Goal: Task Accomplishment & Management: Use online tool/utility

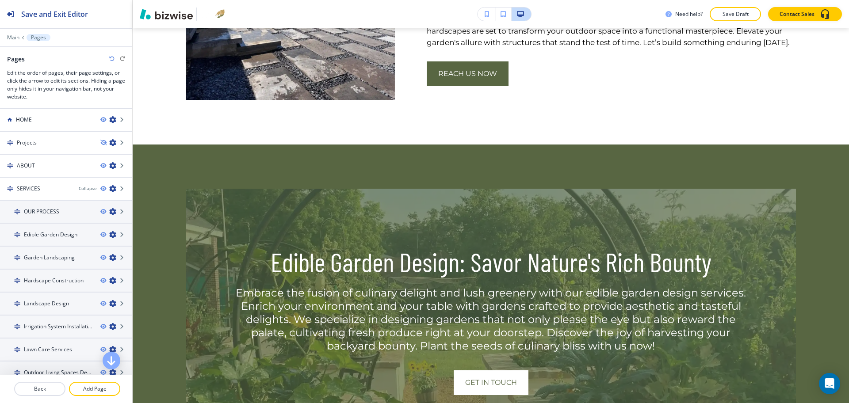
scroll to position [2507, 0]
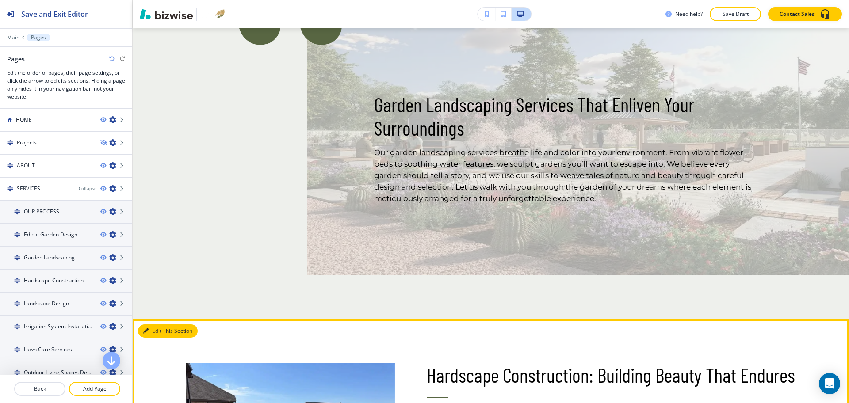
click at [158, 335] on button "Edit This Section" at bounding box center [168, 331] width 60 height 13
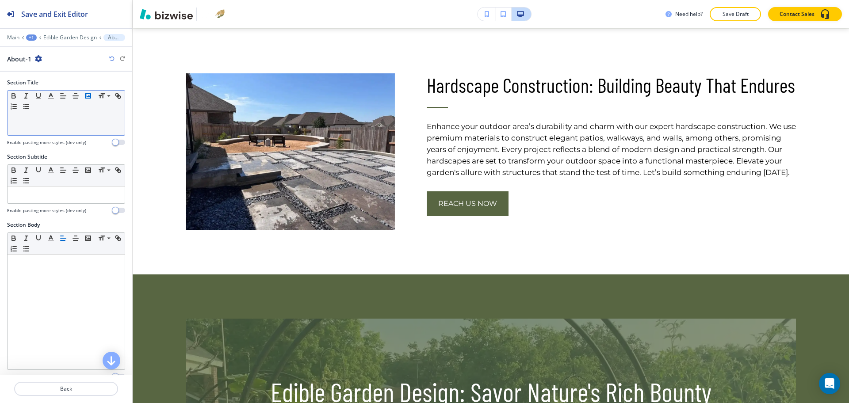
scroll to position [2305, 0]
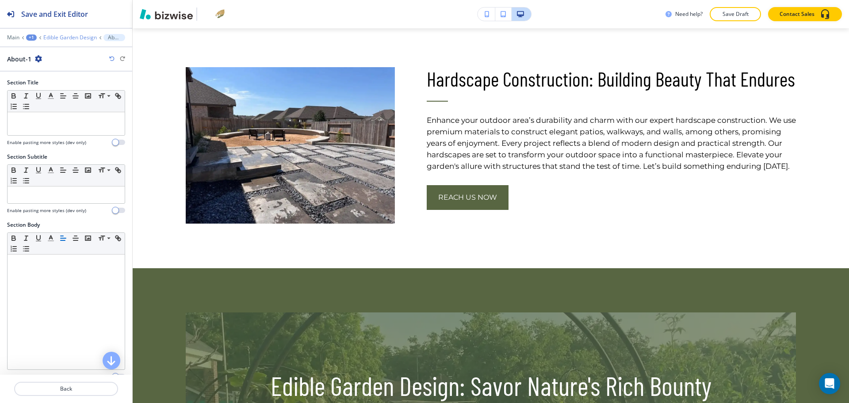
click at [84, 35] on p "Edible Garden Design" at bounding box center [70, 38] width 54 height 6
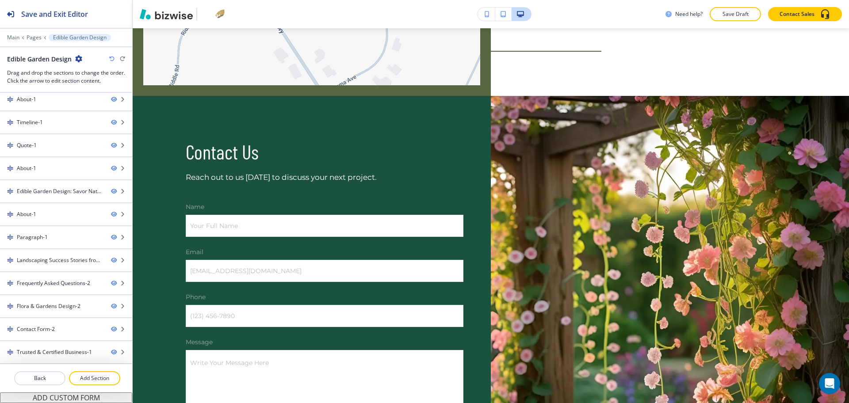
scroll to position [4619, 0]
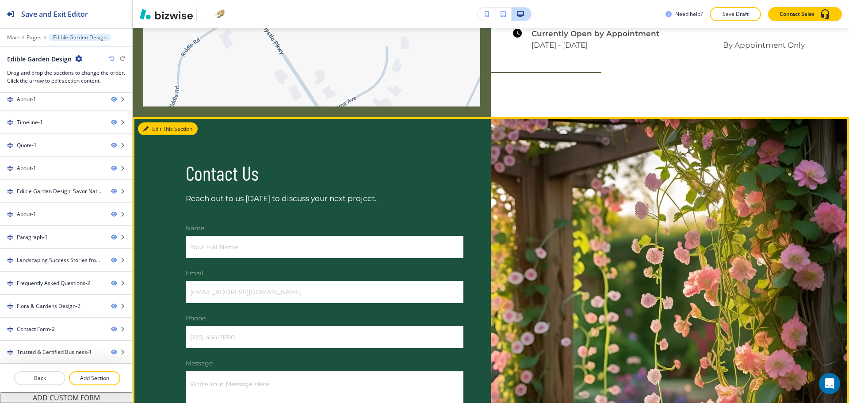
click at [153, 136] on button "Edit This Section" at bounding box center [168, 129] width 60 height 13
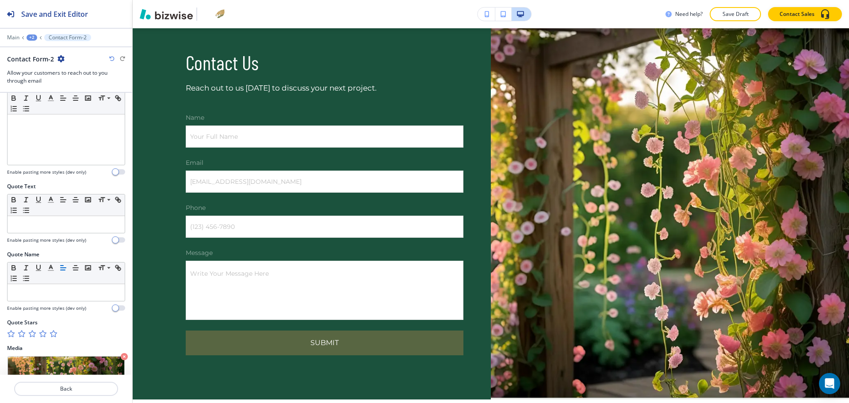
scroll to position [441, 0]
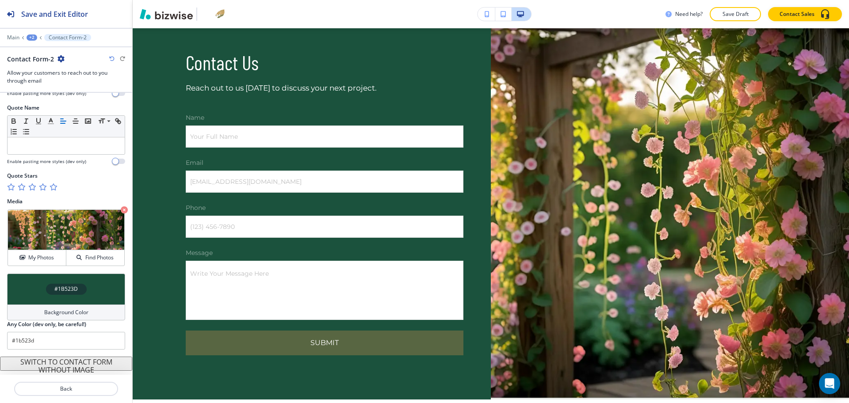
click at [77, 311] on h4 "Background Color" at bounding box center [66, 313] width 44 height 8
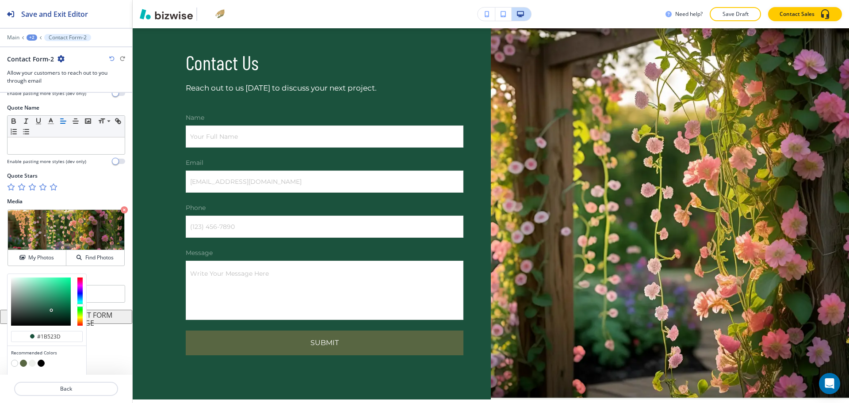
click at [33, 361] on button "button" at bounding box center [32, 363] width 7 height 7
type input "#eef0ec"
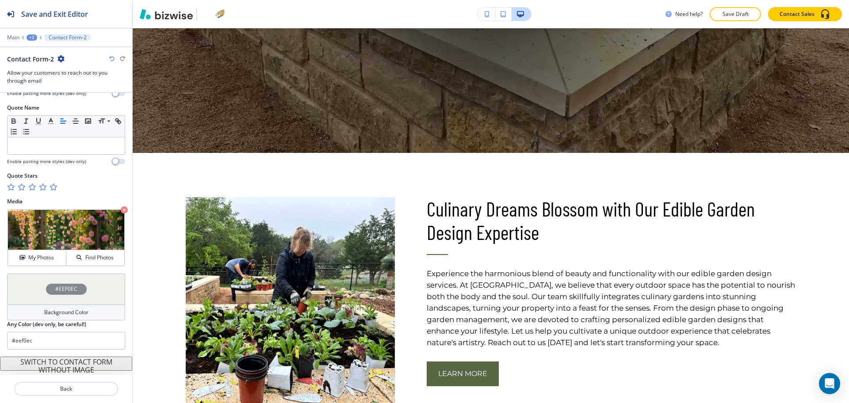
scroll to position [739, 0]
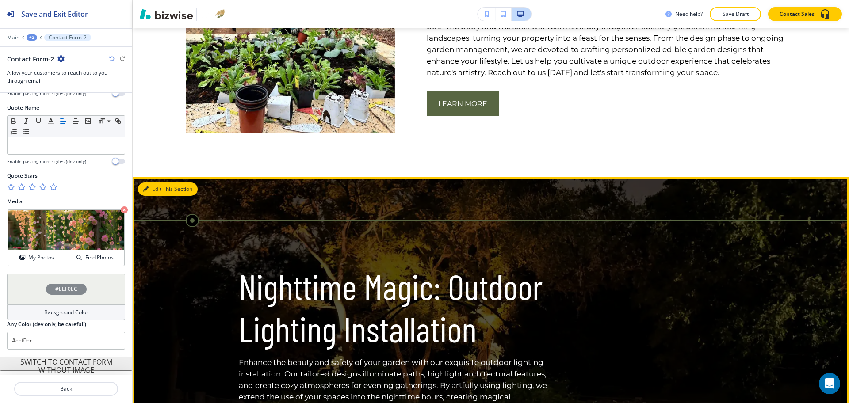
click at [161, 188] on button "Edit This Section" at bounding box center [168, 189] width 60 height 13
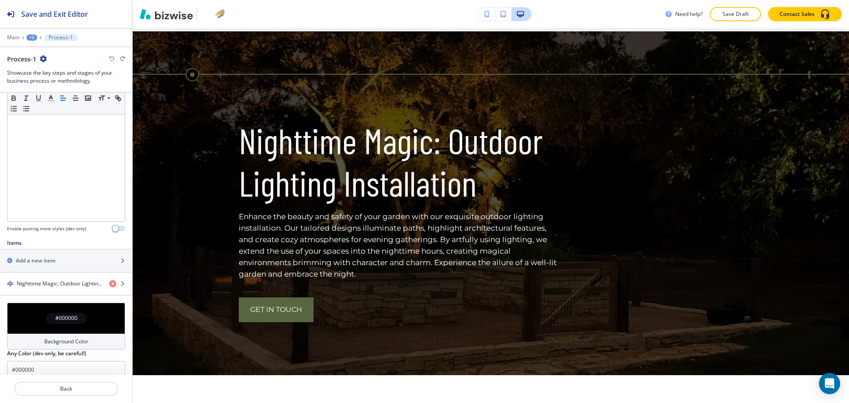
scroll to position [195, 0]
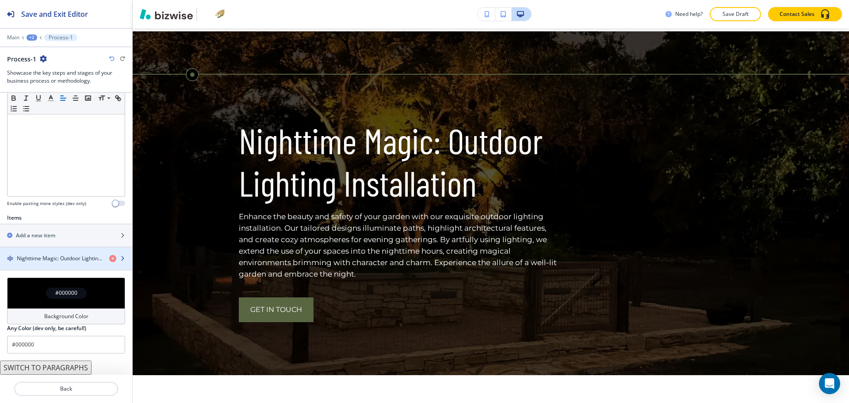
click at [64, 260] on h4 "Nighttime Magic: Outdoor Lighting Installation" at bounding box center [59, 259] width 85 height 8
click at [68, 261] on h4 "Nighttime Magic: Outdoor Lighting Installation" at bounding box center [59, 259] width 85 height 8
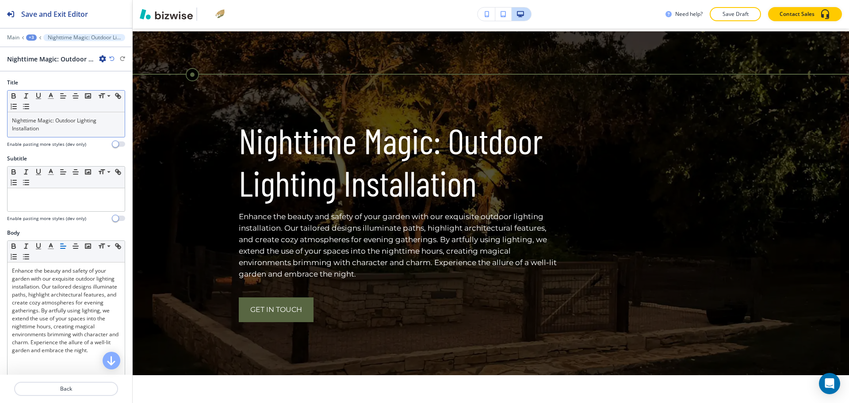
click at [61, 129] on p "Nighttime Magic: Outdoor Lighting Installation" at bounding box center [66, 125] width 108 height 16
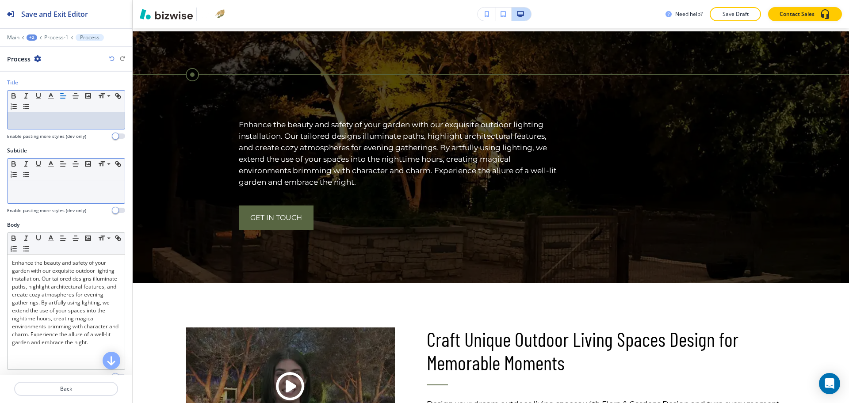
click at [67, 199] on div at bounding box center [66, 191] width 117 height 23
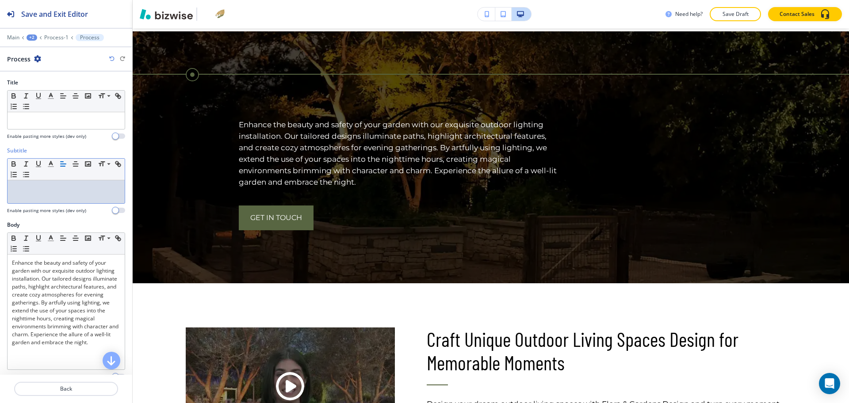
paste div
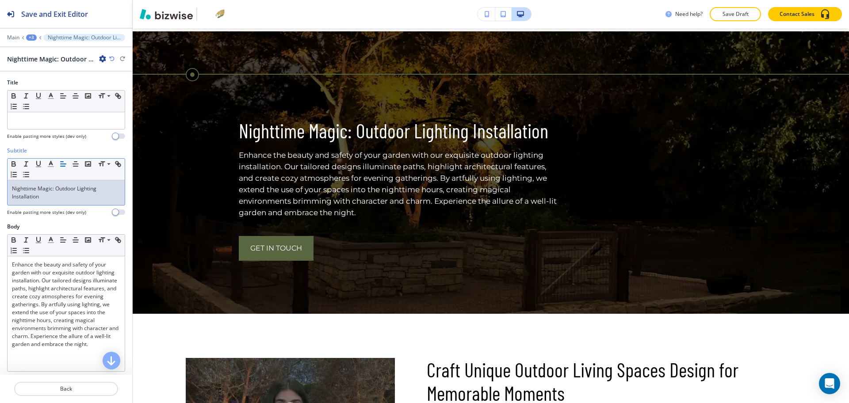
click at [67, 199] on p "Nighttime Magic: Outdoor Lighting Installation" at bounding box center [66, 193] width 108 height 16
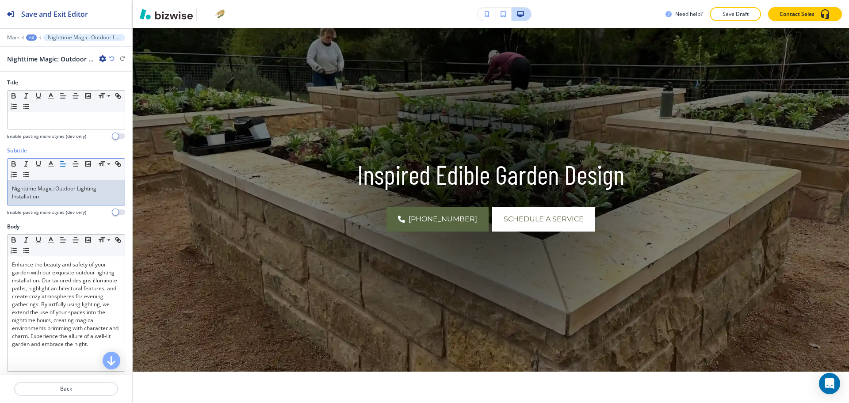
scroll to position [0, 0]
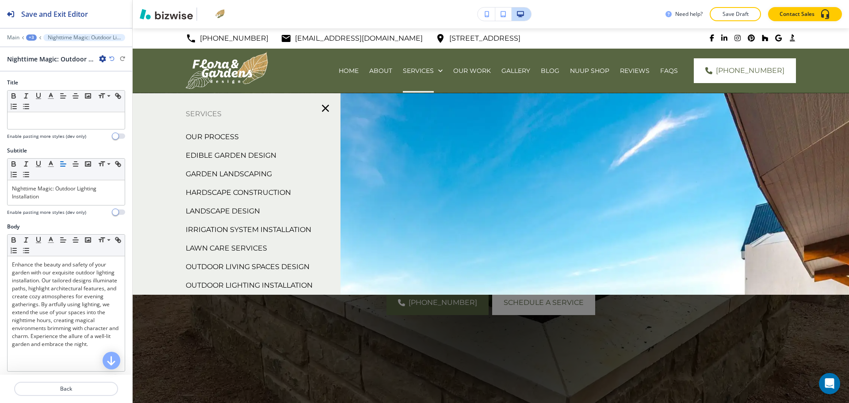
click at [260, 155] on p "Edible Garden Design" at bounding box center [231, 155] width 91 height 13
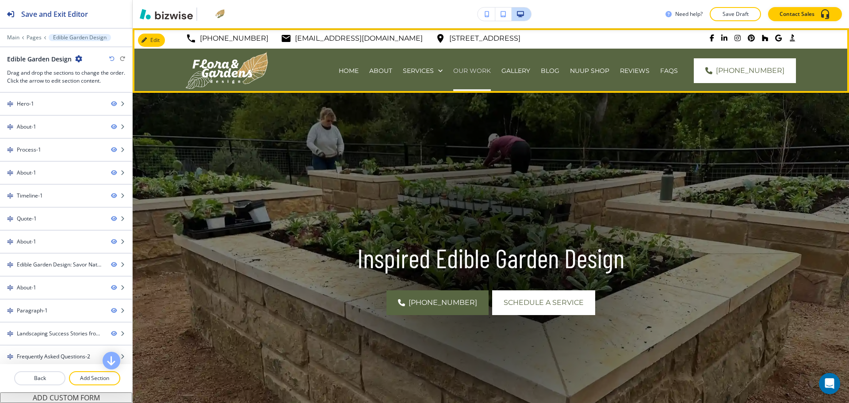
click at [453, 69] on p "OUR WORK" at bounding box center [472, 70] width 38 height 9
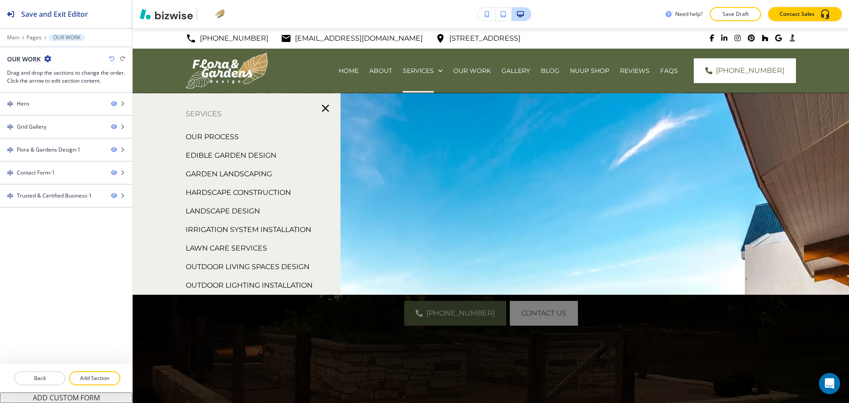
click at [260, 154] on p "Edible Garden Design" at bounding box center [231, 155] width 91 height 13
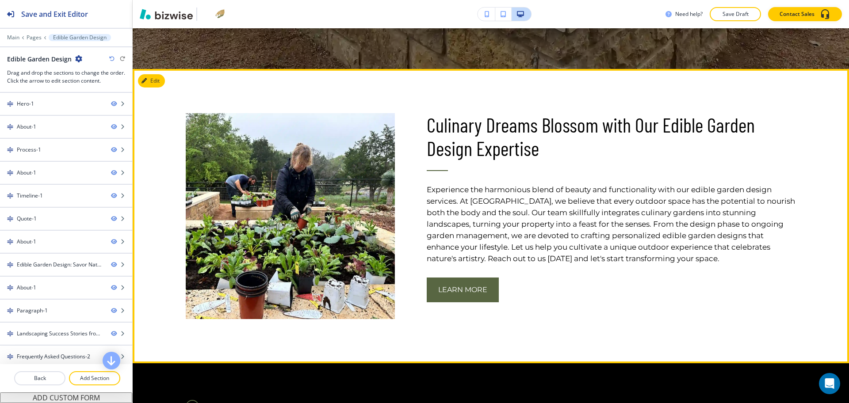
scroll to position [387, 0]
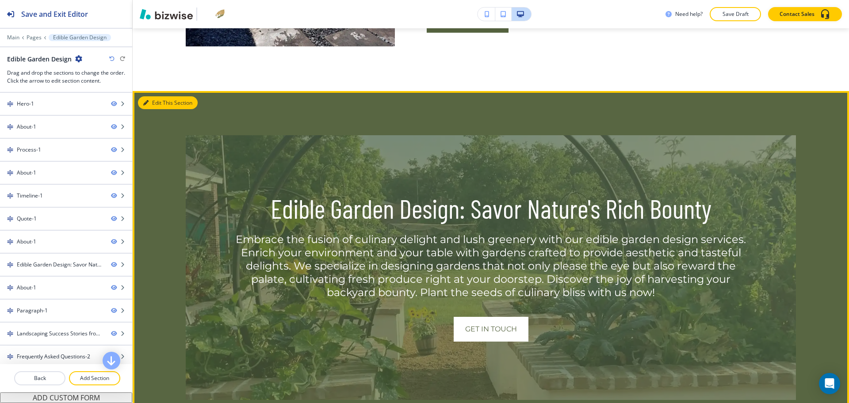
click at [154, 110] on button "Edit This Section" at bounding box center [168, 102] width 60 height 13
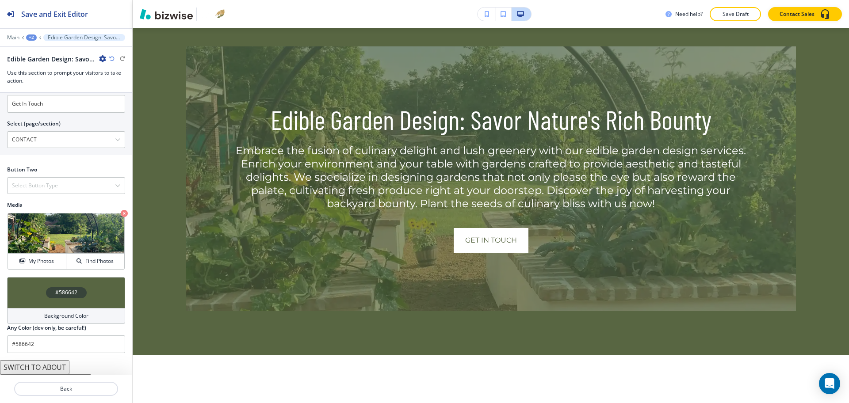
scroll to position [376, 0]
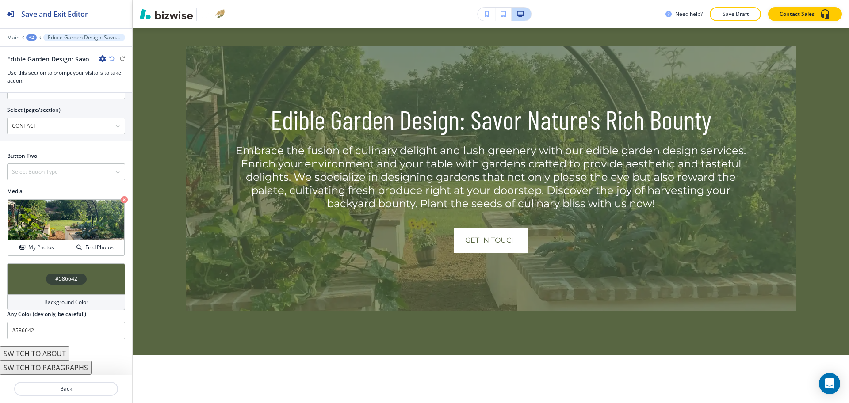
click at [55, 356] on button "SWITCH TO ABOUT" at bounding box center [34, 354] width 69 height 14
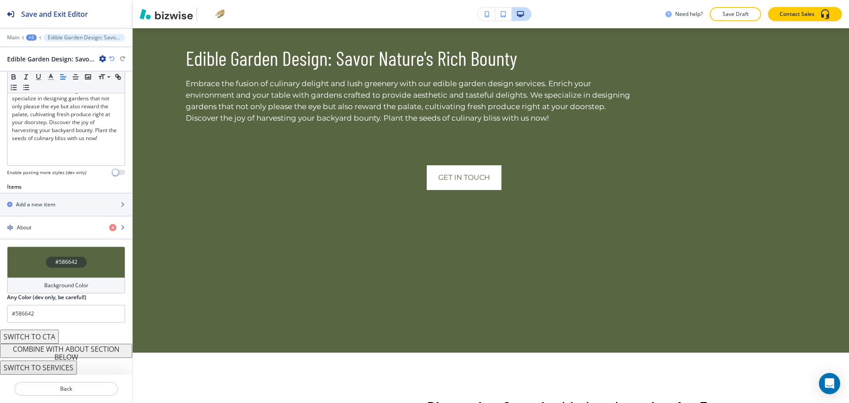
scroll to position [206, 0]
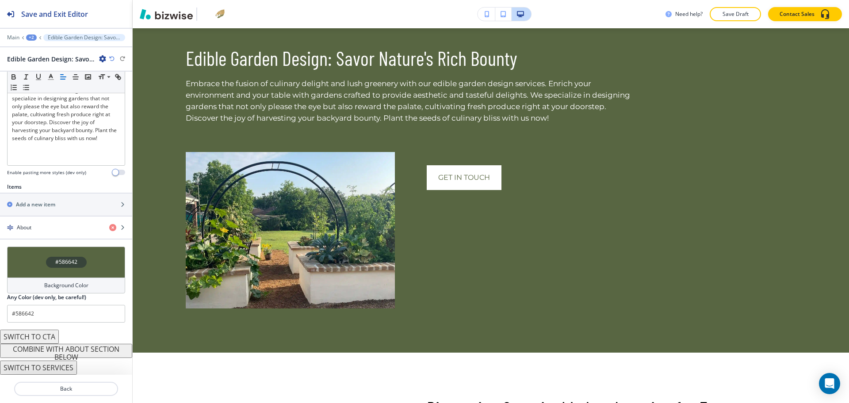
click at [111, 58] on icon "button" at bounding box center [111, 58] width 5 height 5
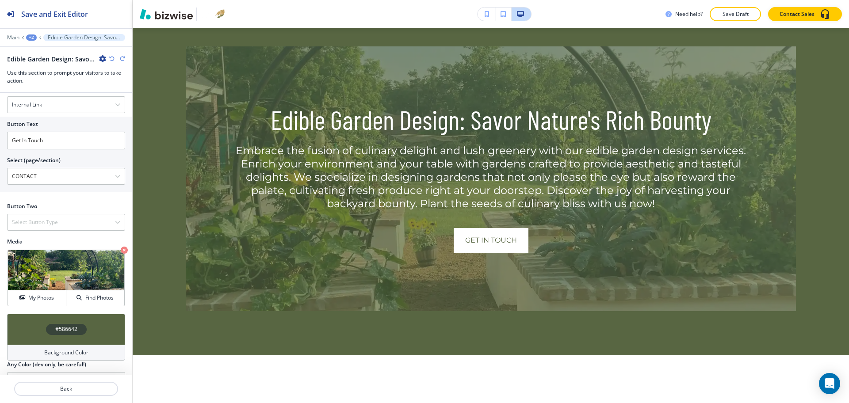
scroll to position [376, 0]
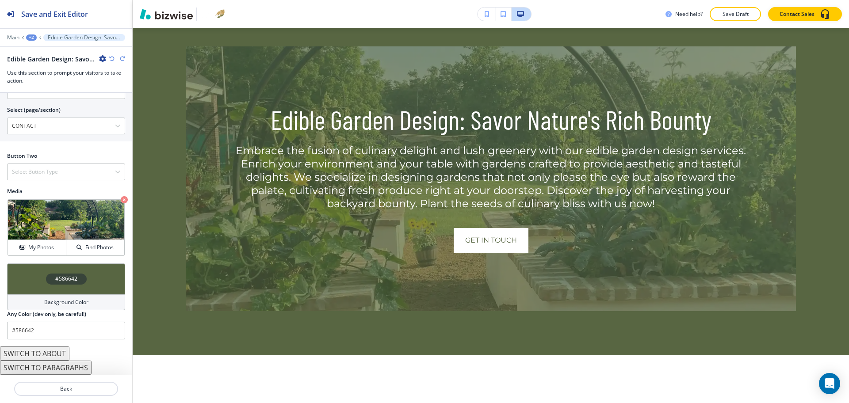
click at [65, 368] on button "SWITCH TO PARAGRAPHS" at bounding box center [46, 368] width 92 height 14
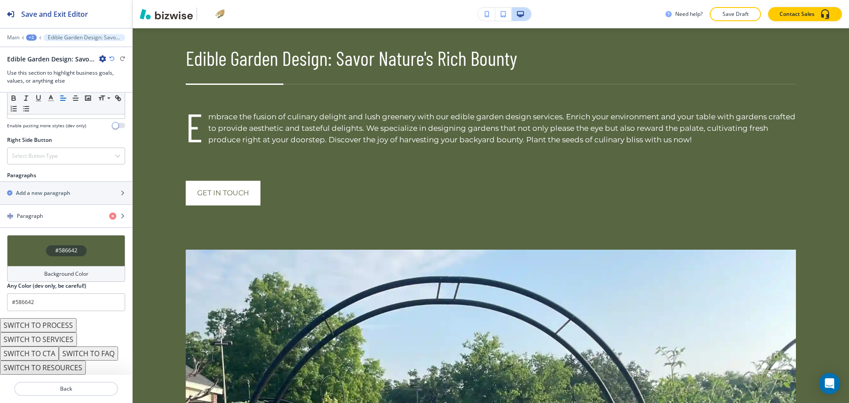
click at [58, 328] on button "SWITCH TO PROCESS" at bounding box center [38, 325] width 77 height 14
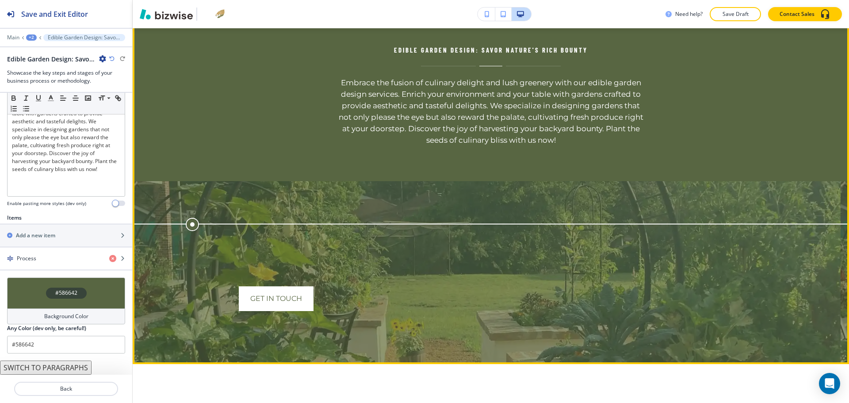
scroll to position [2511, 0]
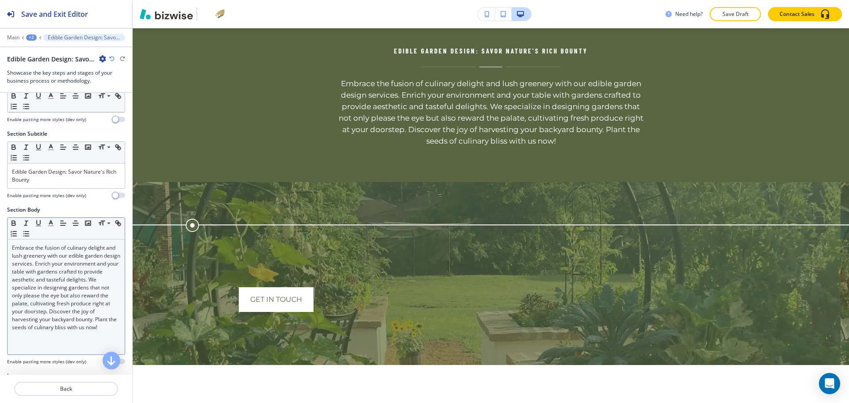
click at [40, 272] on p "Embrace the fusion of culinary delight and lush greenery with our edible garden…" at bounding box center [66, 288] width 108 height 88
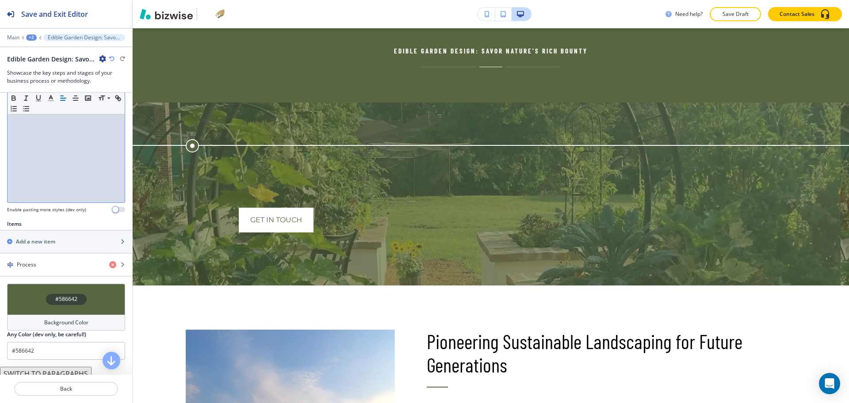
scroll to position [203, 0]
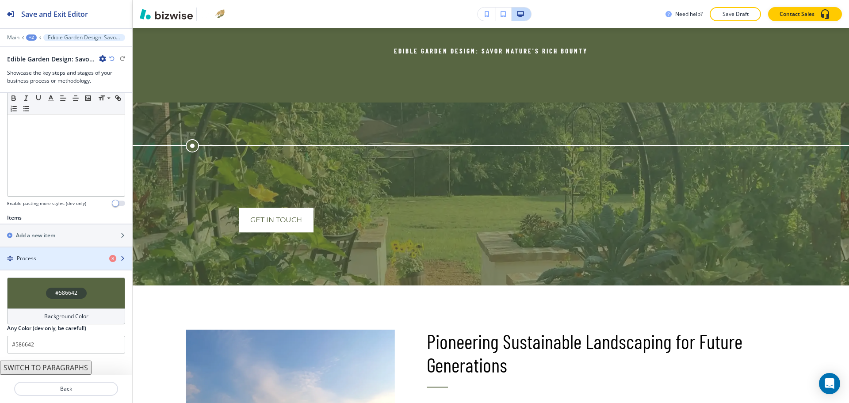
click at [47, 262] on div "Process" at bounding box center [51, 259] width 102 height 8
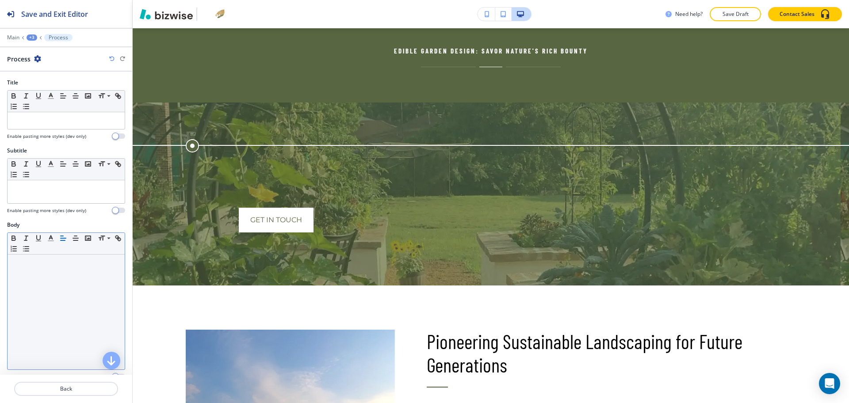
scroll to position [2611, 0]
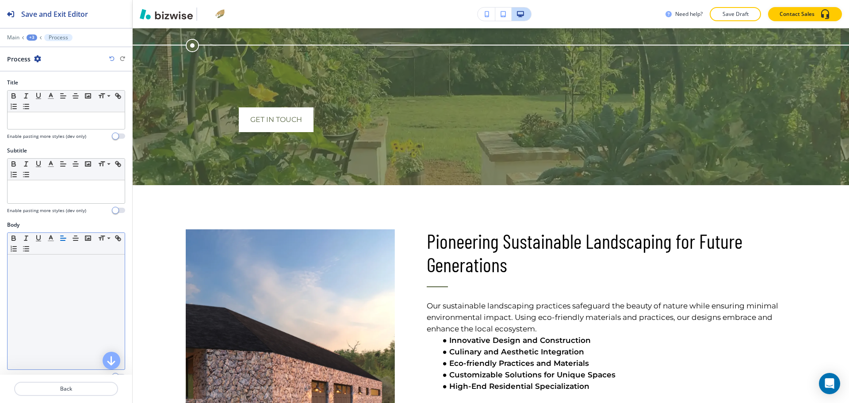
click at [48, 247] on div "Small Normal Large Huge" at bounding box center [66, 244] width 117 height 22
click at [50, 268] on div at bounding box center [66, 312] width 117 height 115
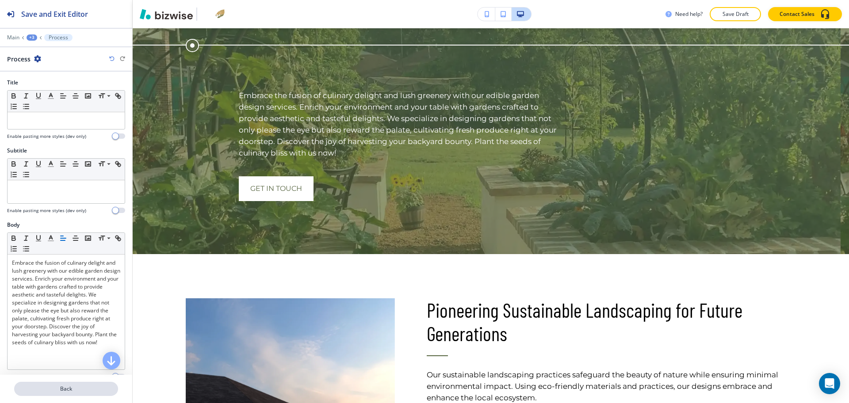
click at [68, 385] on p "Back" at bounding box center [66, 389] width 102 height 8
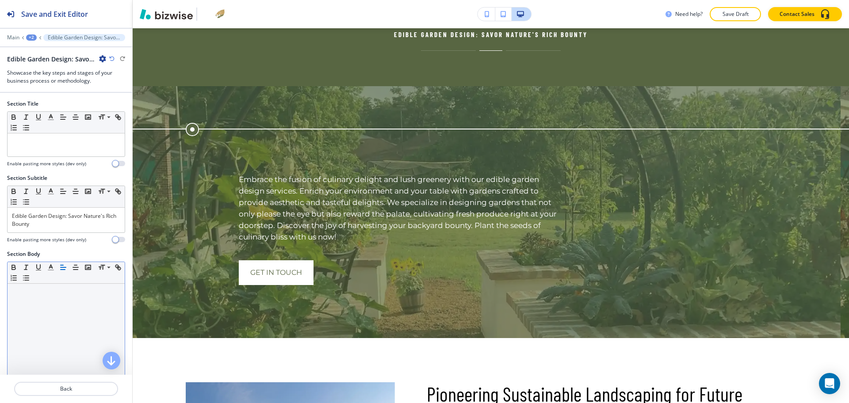
scroll to position [2510, 0]
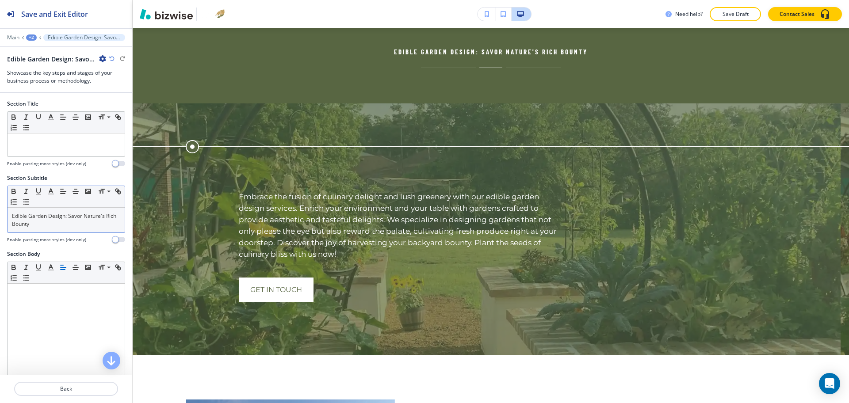
click at [55, 224] on p "Edible Garden Design: Savor Nature's Rich Bounty" at bounding box center [66, 220] width 108 height 16
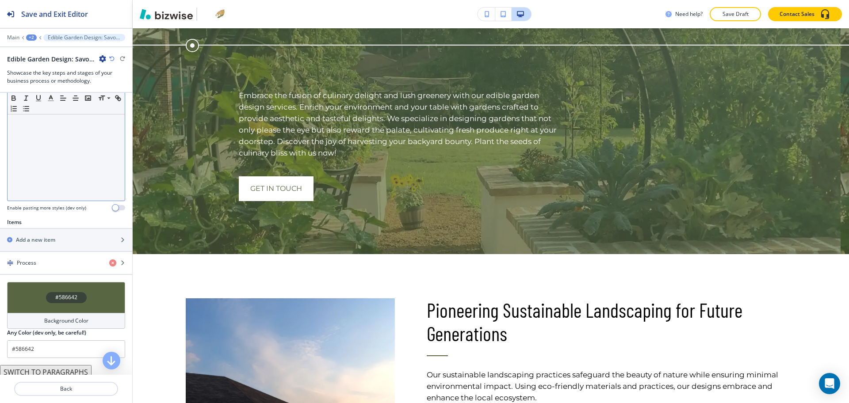
scroll to position [195, 0]
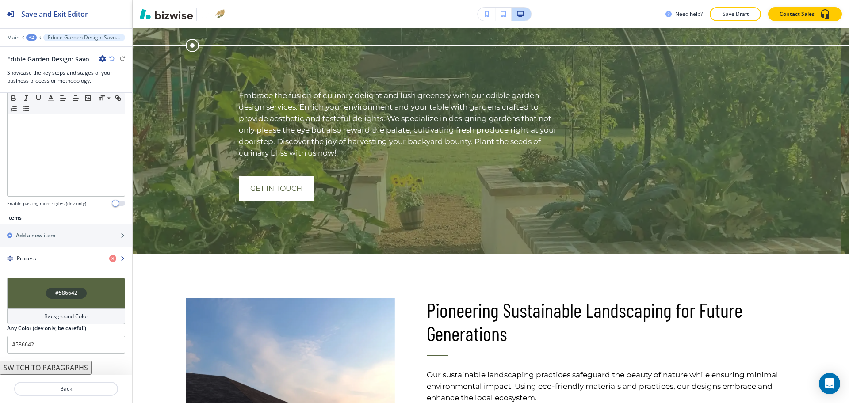
click at [61, 262] on div "Process" at bounding box center [51, 259] width 102 height 8
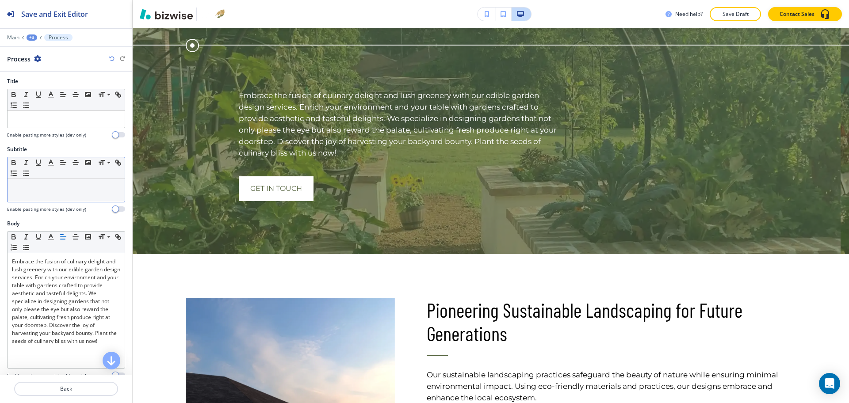
click at [49, 196] on div at bounding box center [66, 190] width 117 height 23
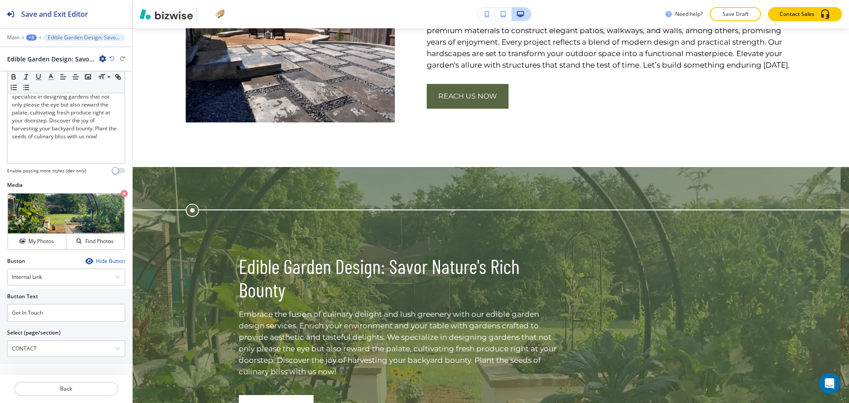
scroll to position [0, 0]
click at [77, 387] on p "Back" at bounding box center [66, 389] width 102 height 8
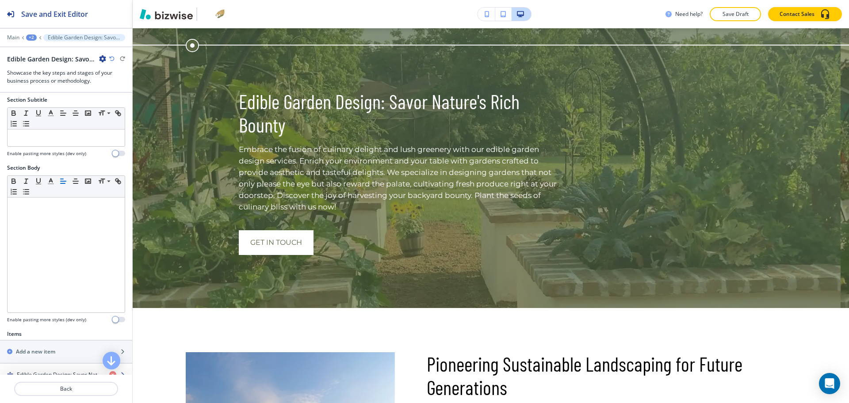
scroll to position [195, 0]
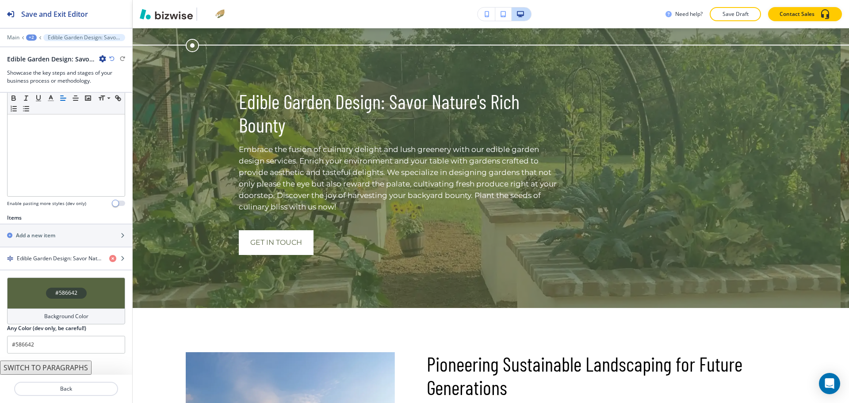
click at [75, 315] on h4 "Background Color" at bounding box center [66, 317] width 44 height 8
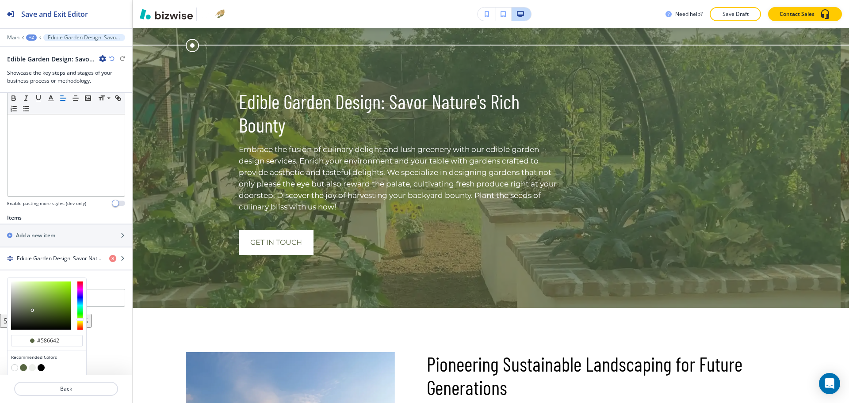
click at [41, 368] on button "button" at bounding box center [41, 367] width 7 height 7
type input "#000000"
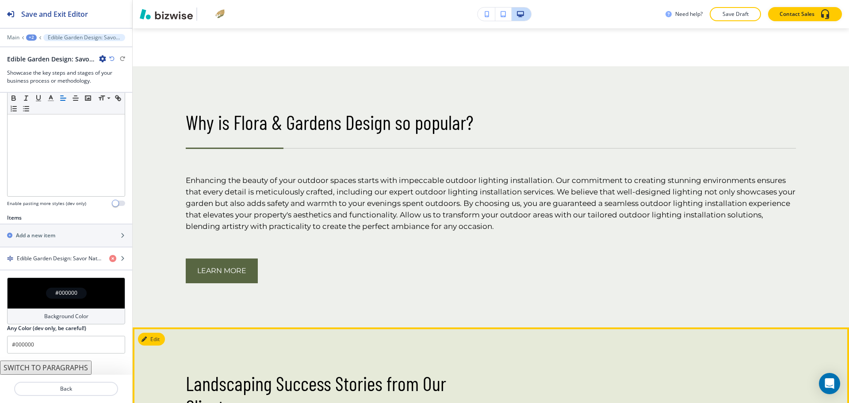
scroll to position [3119, 0]
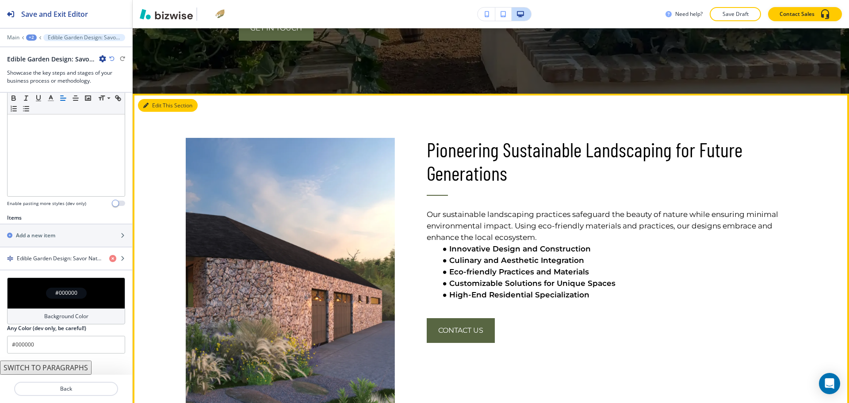
click at [159, 112] on button "Edit This Section" at bounding box center [168, 105] width 60 height 13
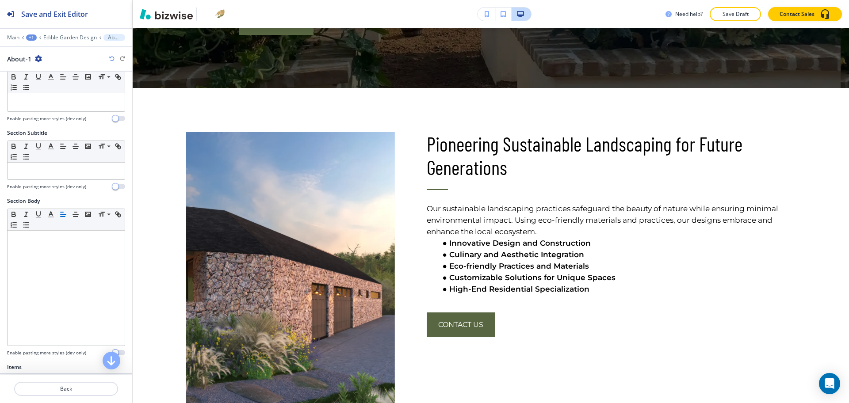
scroll to position [204, 0]
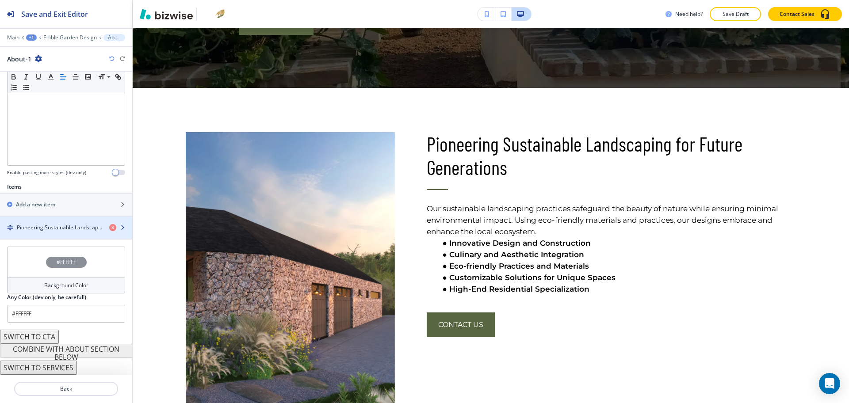
click at [59, 230] on h4 "Pioneering Sustainable Landscaping for Future Generations" at bounding box center [59, 228] width 85 height 8
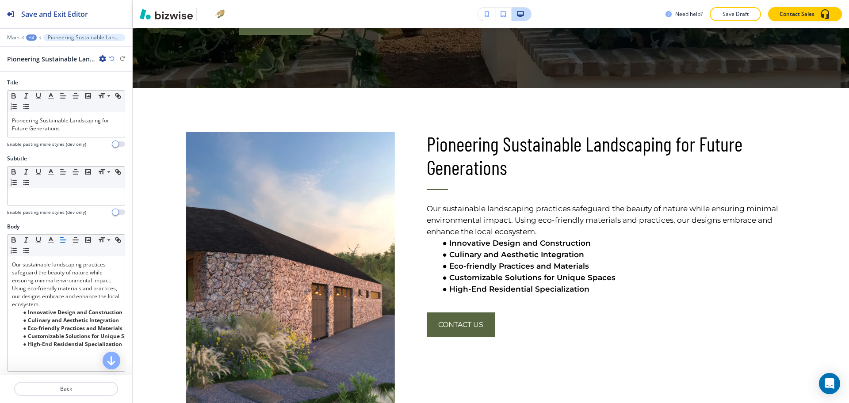
scroll to position [2816, 0]
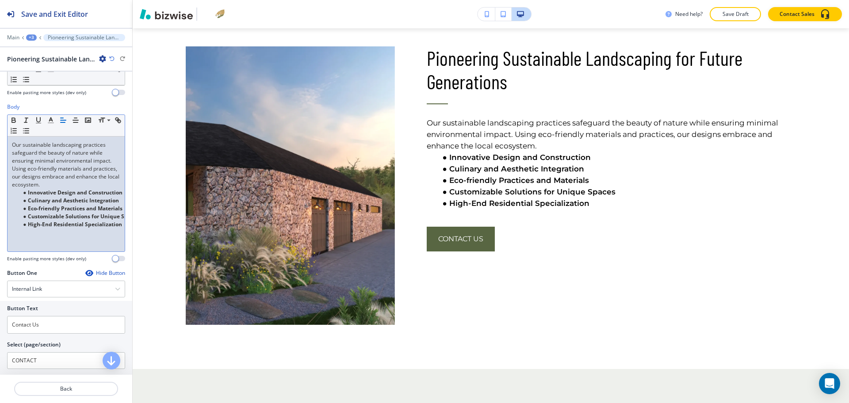
click at [90, 192] on strong "Innovative Design and Construction" at bounding box center [75, 193] width 95 height 8
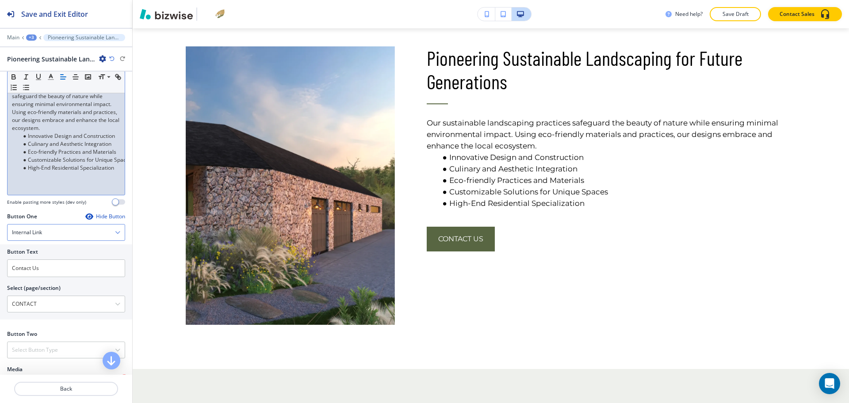
scroll to position [284, 0]
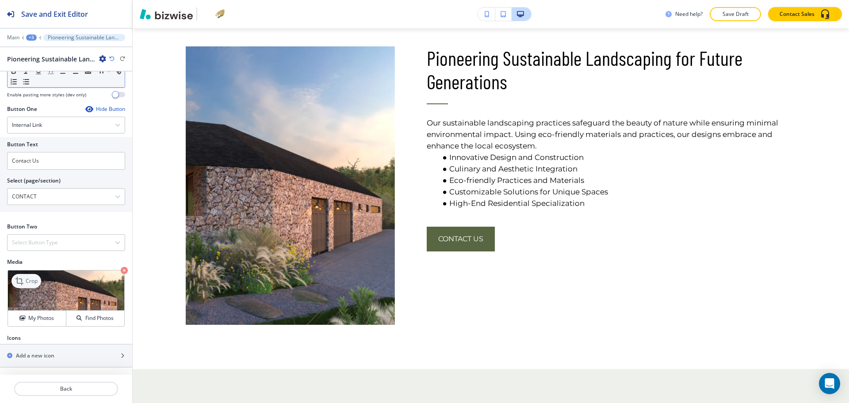
click at [26, 283] on p "Crop" at bounding box center [32, 281] width 12 height 8
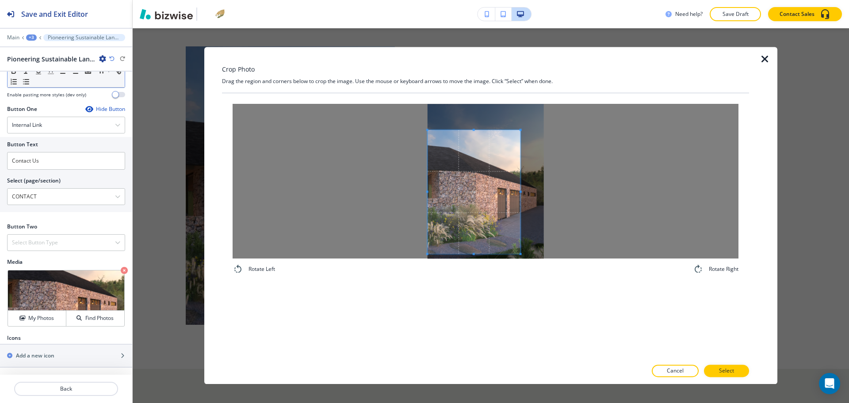
click at [440, 234] on span at bounding box center [474, 192] width 93 height 124
click at [669, 189] on div at bounding box center [486, 181] width 506 height 155
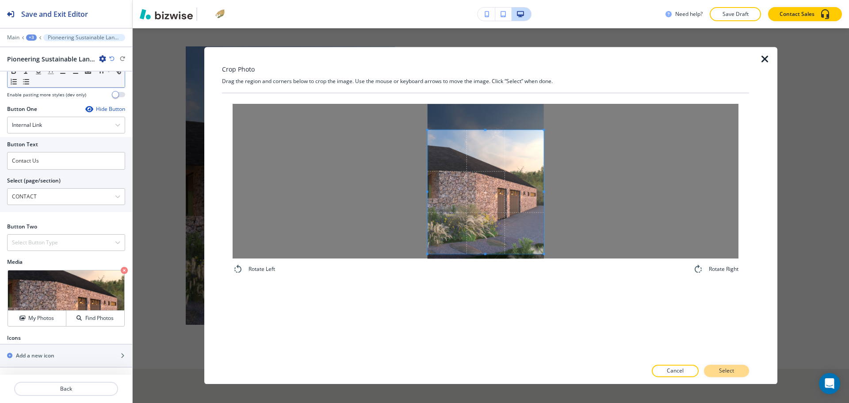
click at [721, 368] on p "Select" at bounding box center [726, 372] width 15 height 8
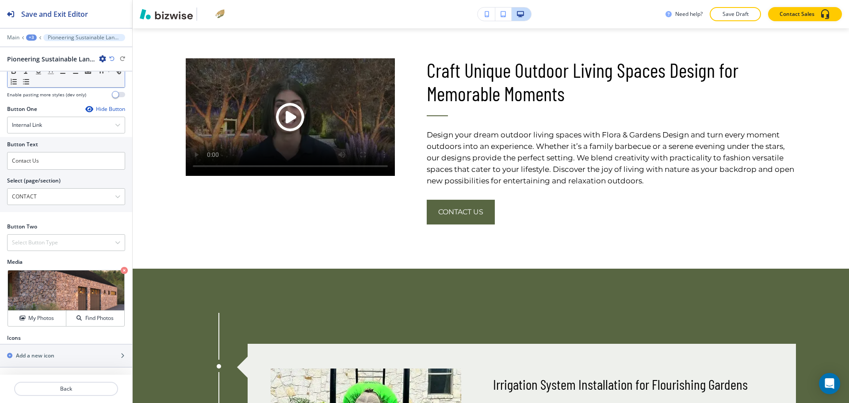
scroll to position [1100, 0]
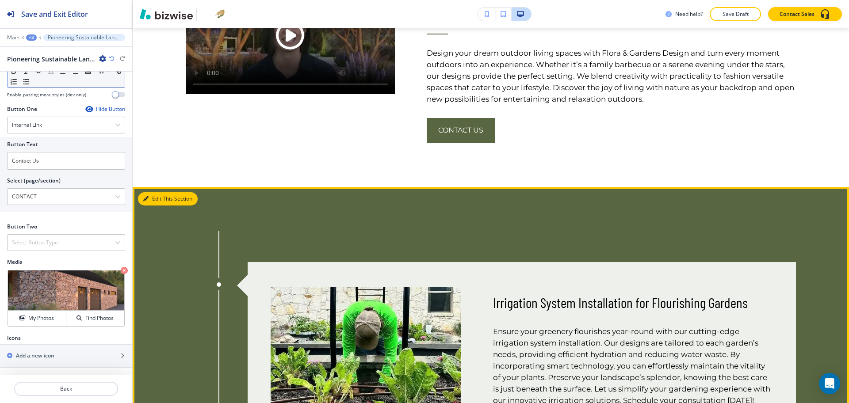
click at [163, 199] on button "Edit This Section" at bounding box center [168, 198] width 60 height 13
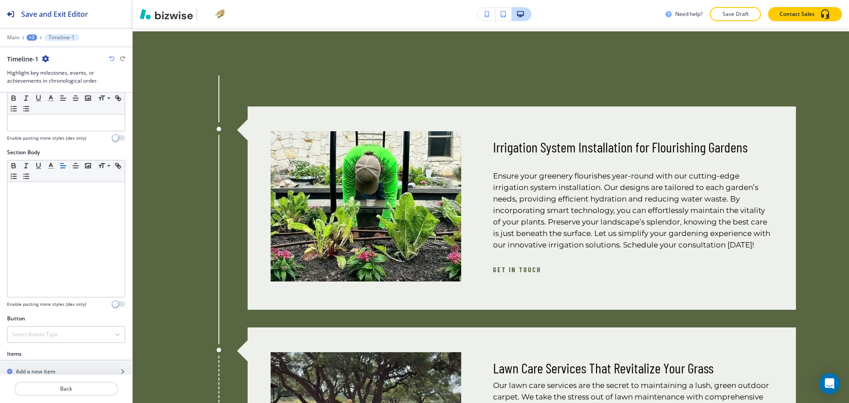
scroll to position [285, 0]
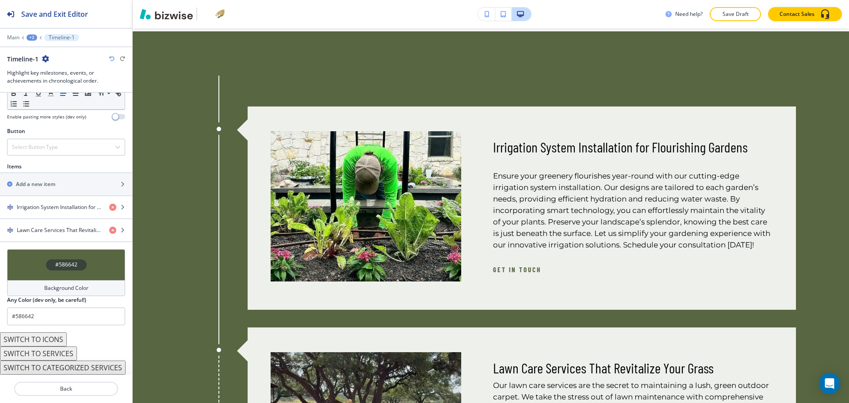
click at [59, 351] on button "SWITCH TO SERVICES" at bounding box center [38, 354] width 77 height 14
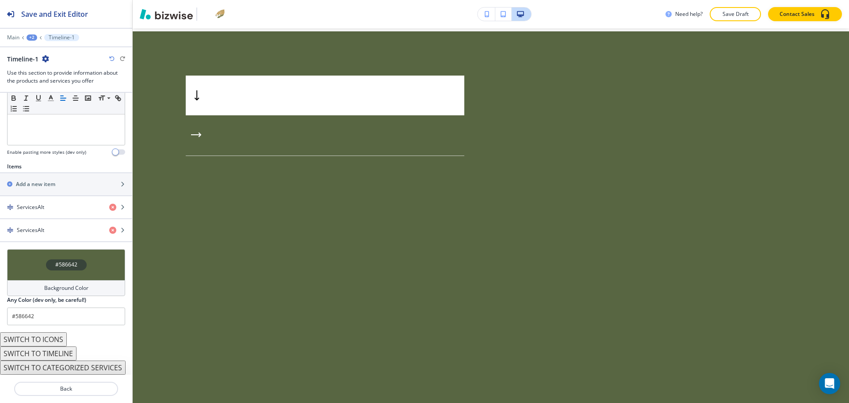
scroll to position [250, 0]
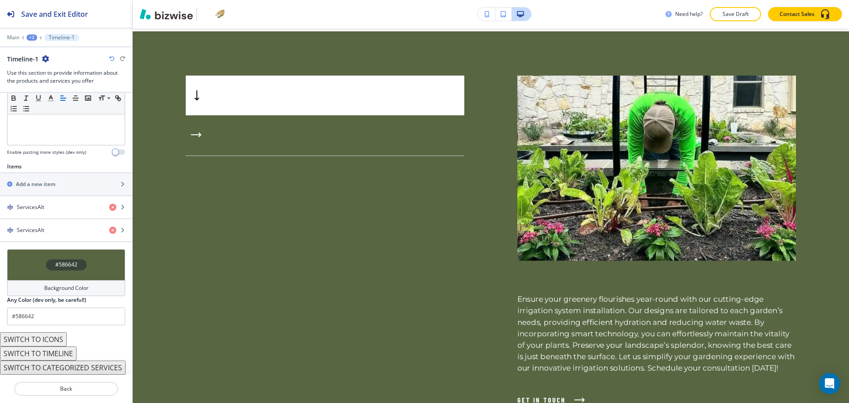
click at [57, 334] on button "SWITCH TO ICONS" at bounding box center [33, 340] width 67 height 14
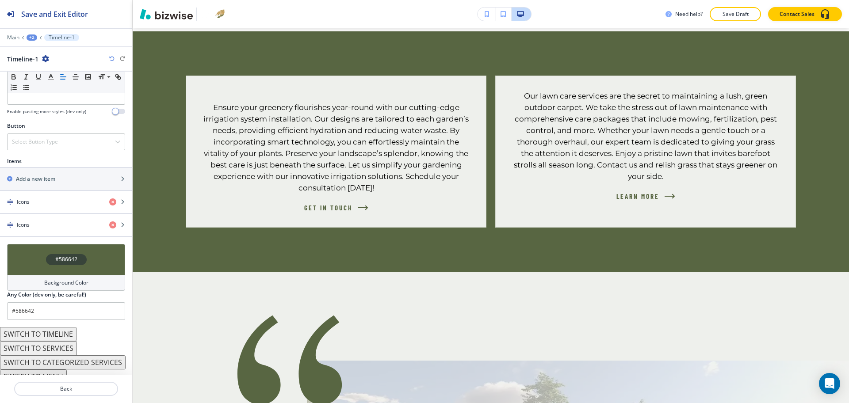
scroll to position [277, 0]
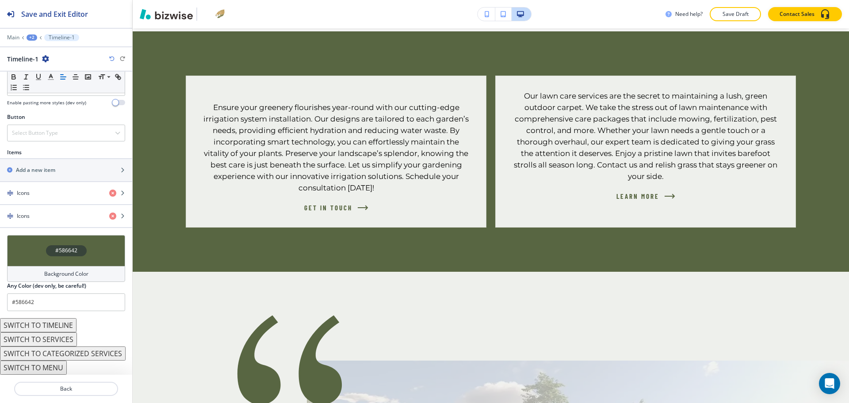
click at [49, 369] on button "SWITCH TO MENU" at bounding box center [33, 368] width 67 height 14
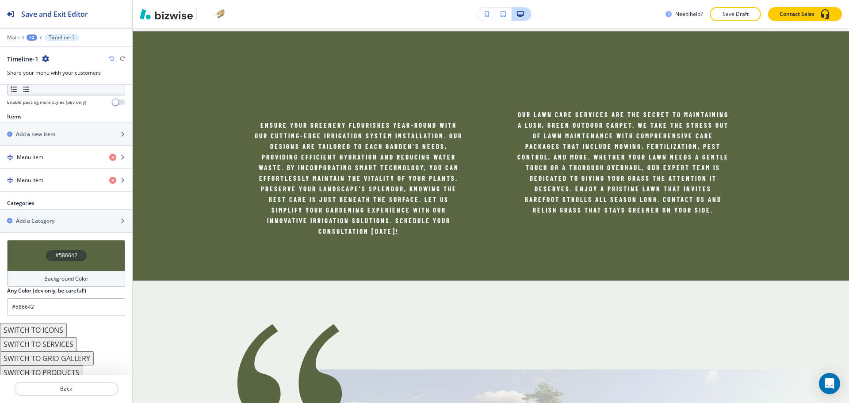
scroll to position [293, 0]
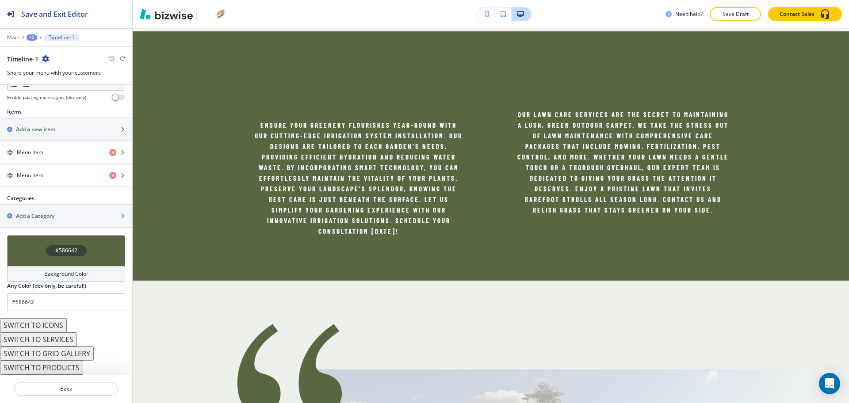
click at [110, 59] on icon "button" at bounding box center [111, 58] width 5 height 5
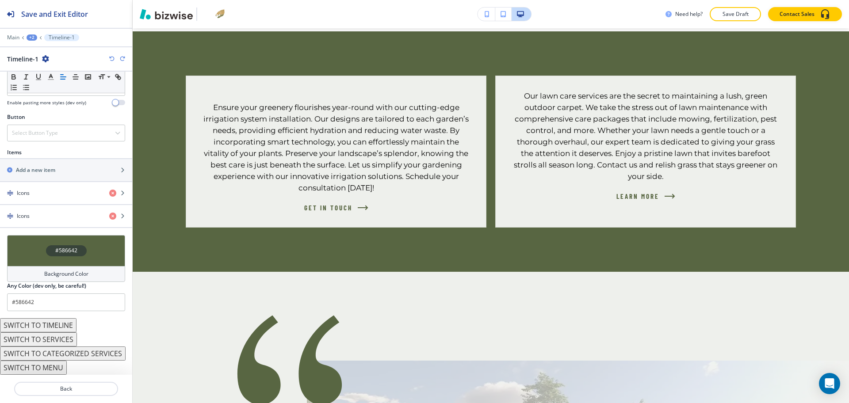
click at [110, 59] on icon "button" at bounding box center [111, 58] width 5 height 5
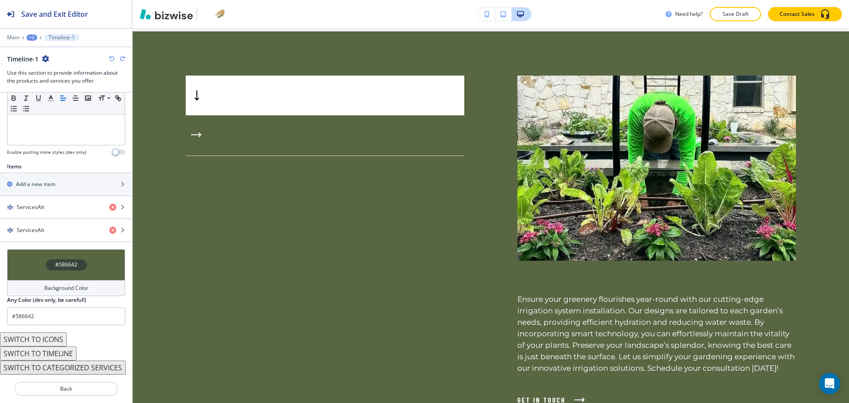
click at [111, 59] on icon "button" at bounding box center [111, 58] width 5 height 5
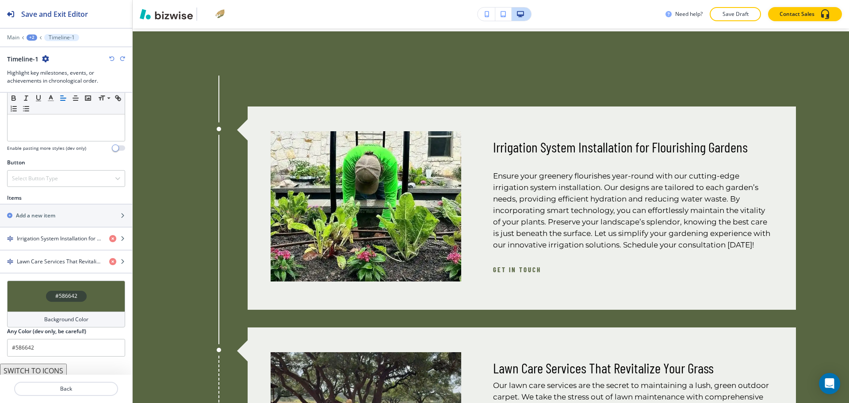
scroll to position [285, 0]
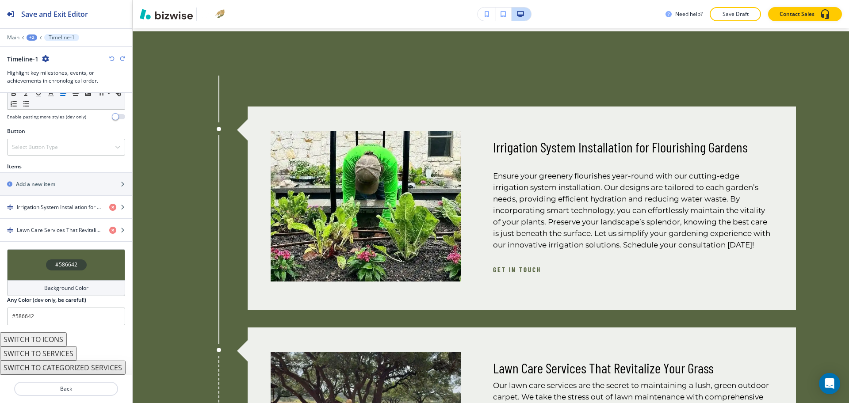
click at [52, 334] on button "SWITCH TO ICONS" at bounding box center [33, 340] width 67 height 14
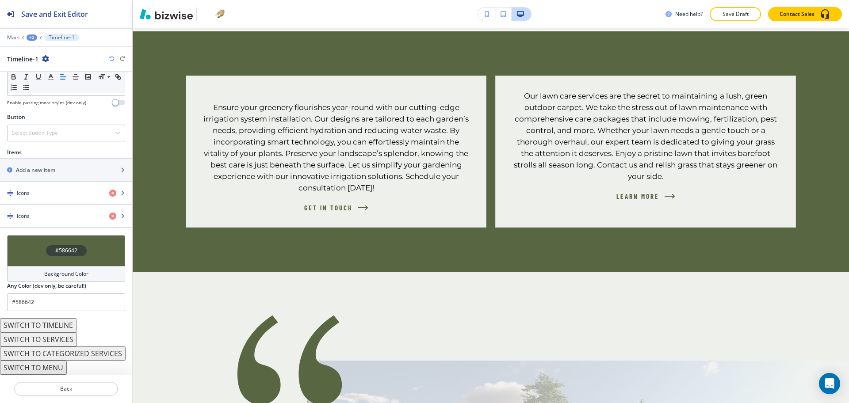
click at [56, 369] on button "SWITCH TO MENU" at bounding box center [33, 368] width 67 height 14
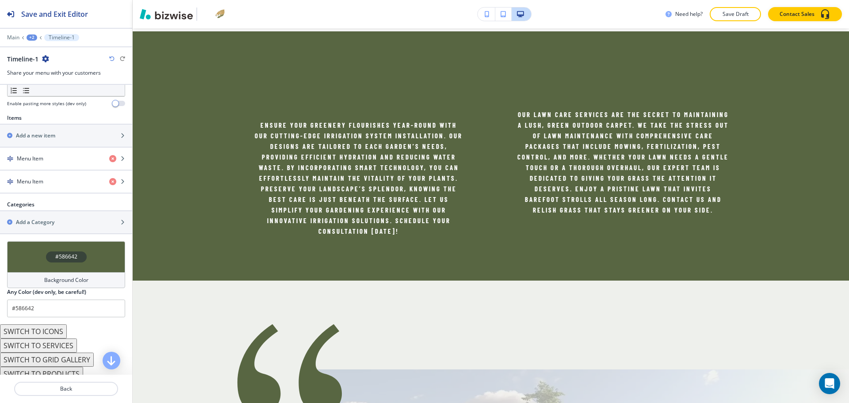
scroll to position [293, 0]
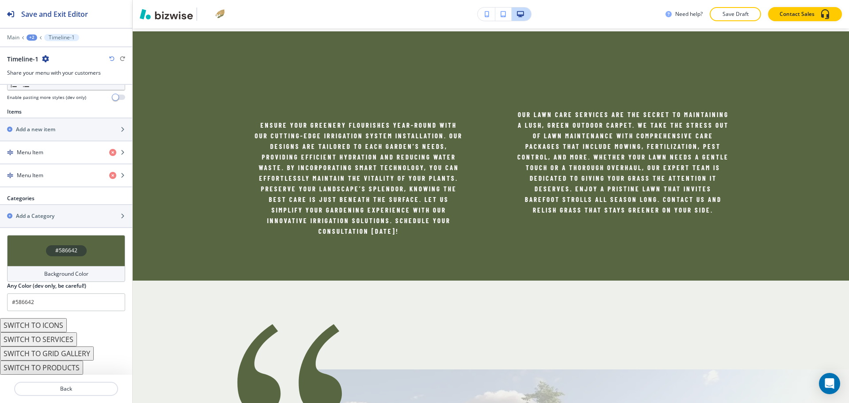
click at [55, 339] on button "SWITCH TO SERVICES" at bounding box center [38, 340] width 77 height 14
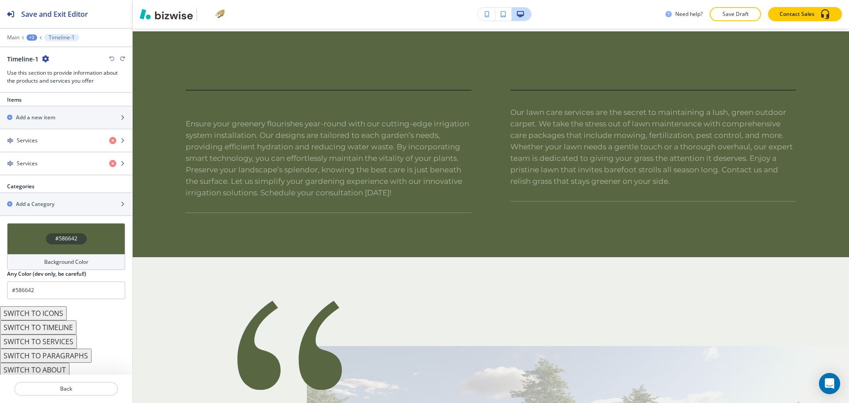
scroll to position [364, 0]
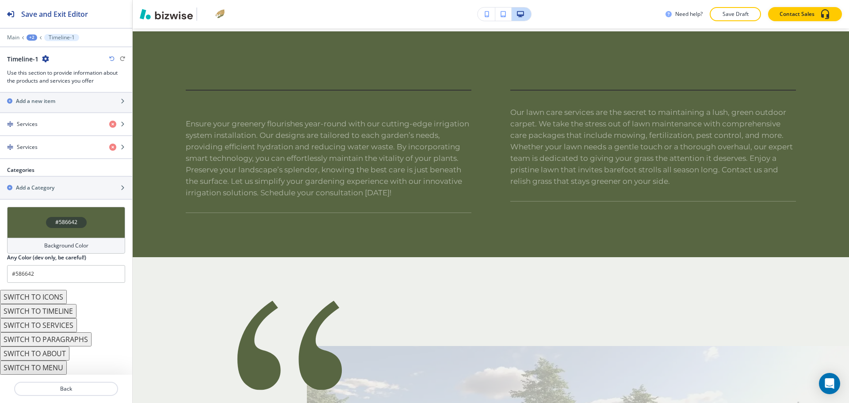
click at [56, 354] on button "SWITCH TO ABOUT" at bounding box center [34, 354] width 69 height 14
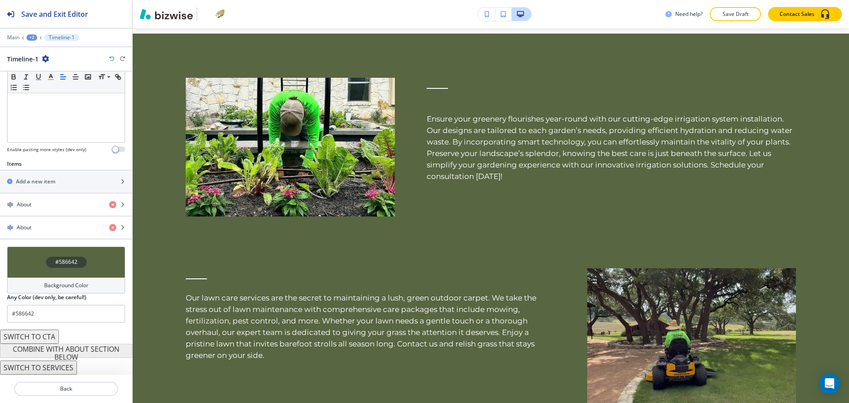
scroll to position [1254, 0]
click at [112, 59] on icon "button" at bounding box center [111, 58] width 5 height 5
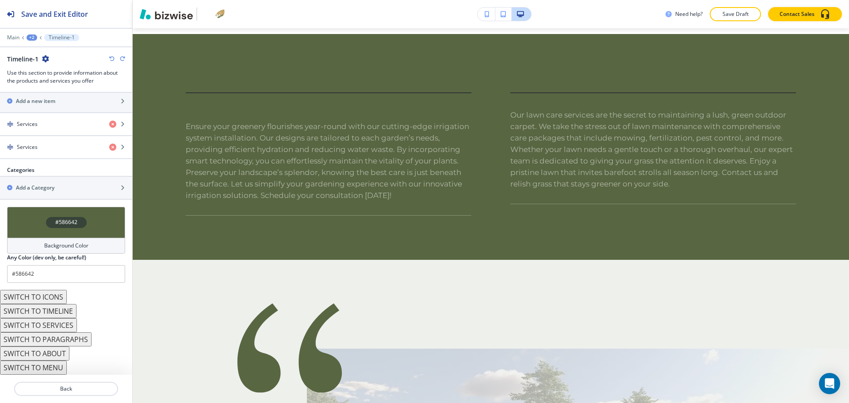
click at [112, 59] on icon "button" at bounding box center [111, 58] width 5 height 5
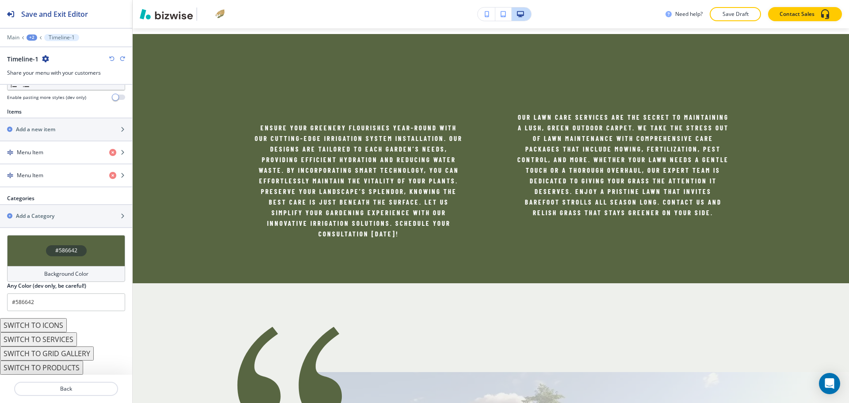
click at [112, 59] on icon "button" at bounding box center [111, 58] width 5 height 5
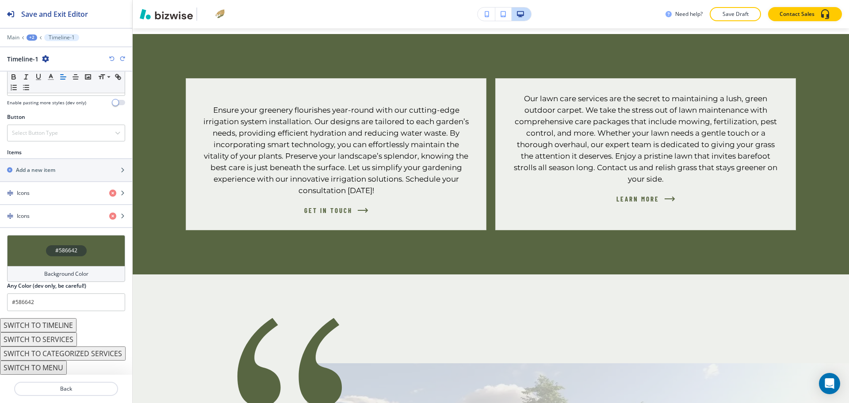
click at [112, 59] on icon "button" at bounding box center [111, 58] width 5 height 5
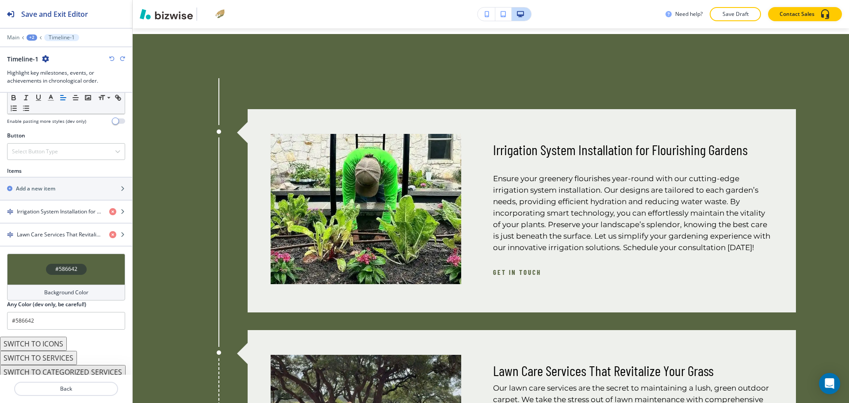
scroll to position [285, 0]
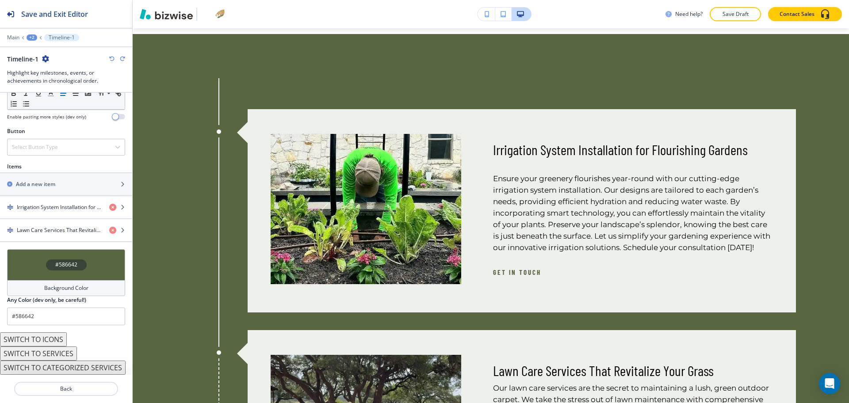
click at [54, 334] on button "SWITCH TO ICONS" at bounding box center [33, 340] width 67 height 14
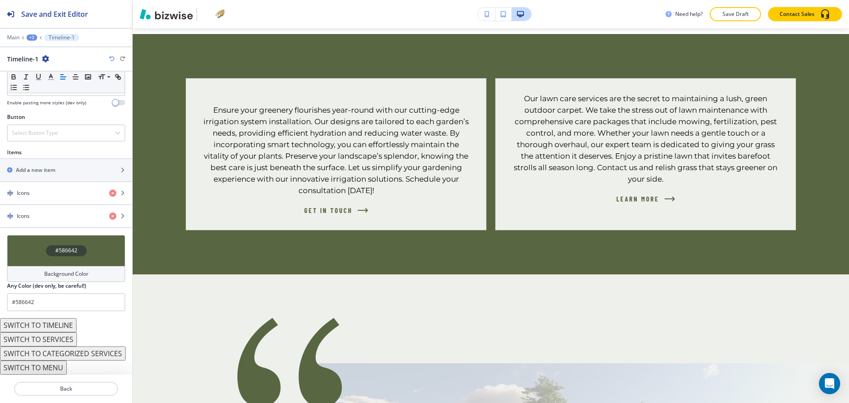
scroll to position [277, 0]
click at [56, 368] on button "SWITCH TO MENU" at bounding box center [33, 368] width 67 height 14
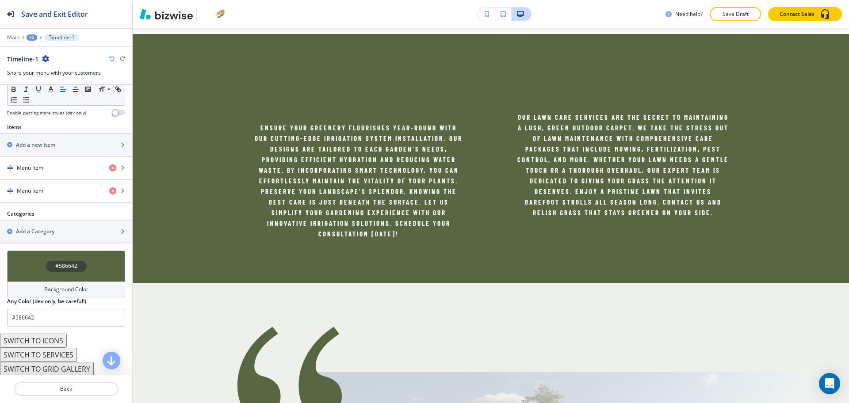
scroll to position [293, 0]
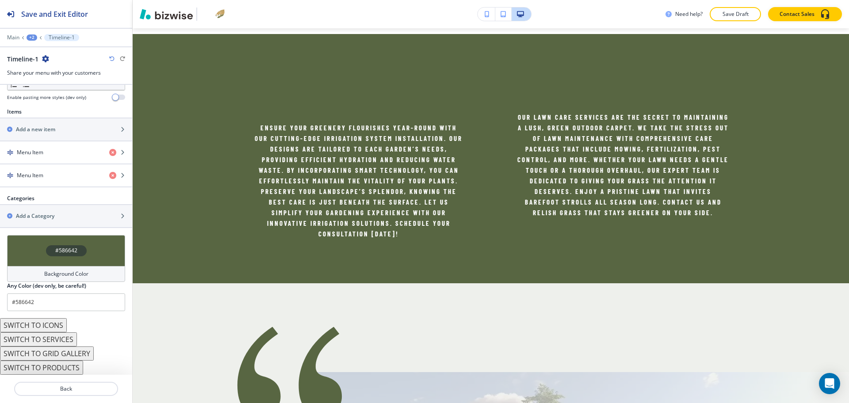
click at [110, 58] on icon "button" at bounding box center [111, 58] width 5 height 5
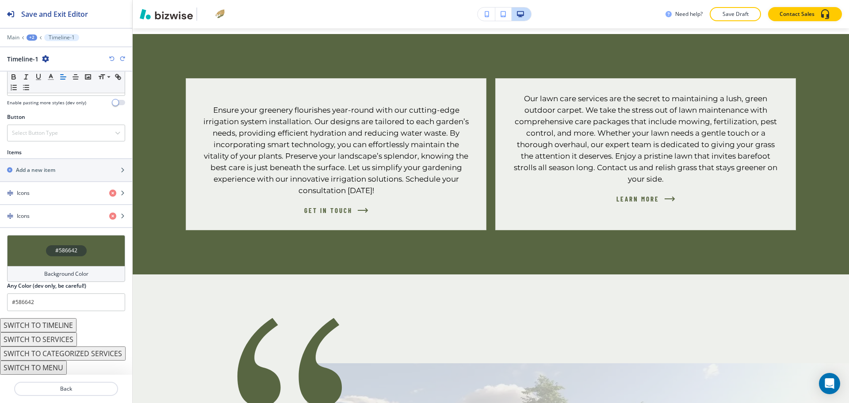
click at [110, 58] on icon "button" at bounding box center [111, 58] width 5 height 5
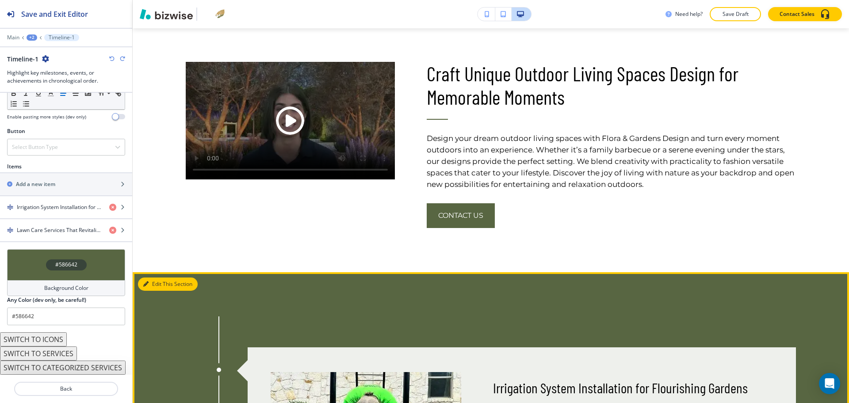
scroll to position [1016, 0]
click at [157, 278] on button "Edit This Section" at bounding box center [168, 283] width 60 height 13
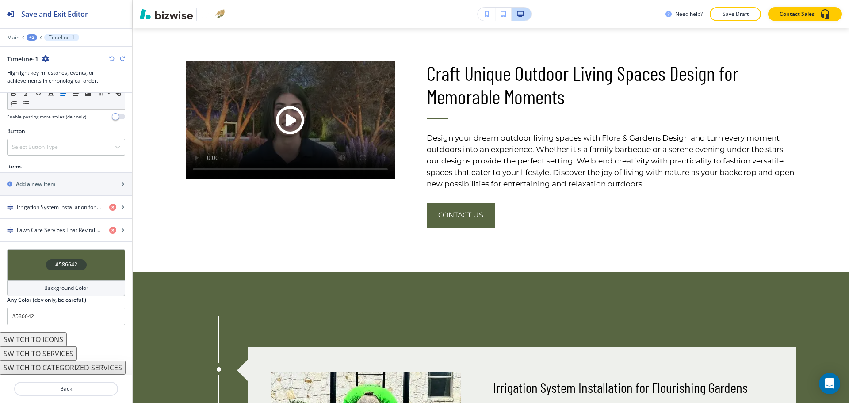
click at [52, 337] on button "SWITCH TO ICONS" at bounding box center [33, 340] width 67 height 14
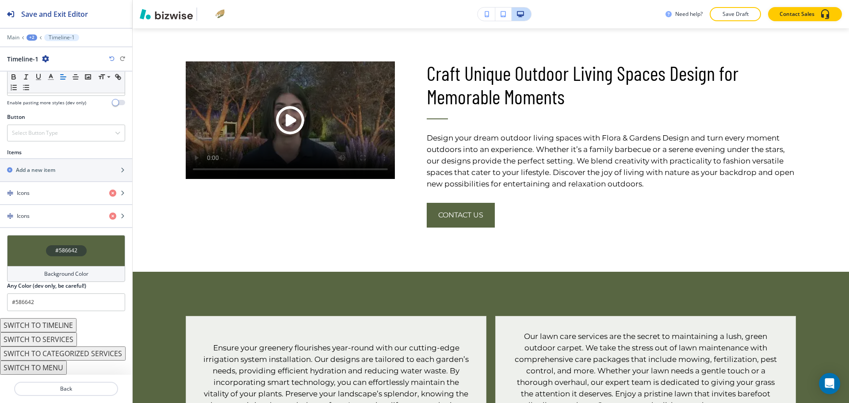
scroll to position [277, 0]
click at [59, 370] on button "SWITCH TO MENU" at bounding box center [33, 368] width 67 height 14
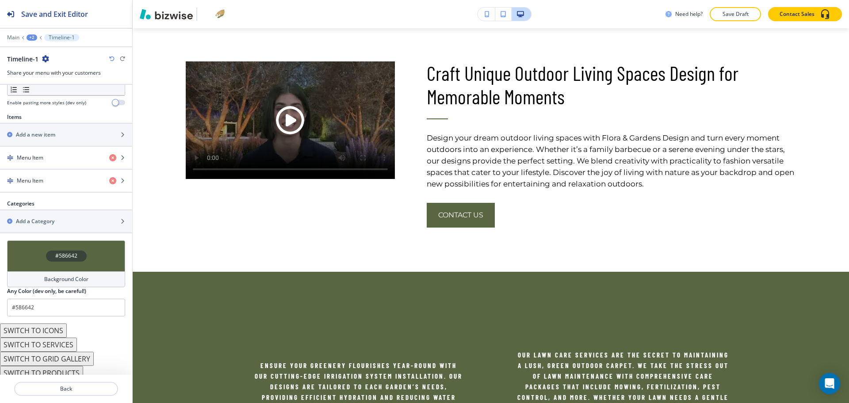
scroll to position [293, 0]
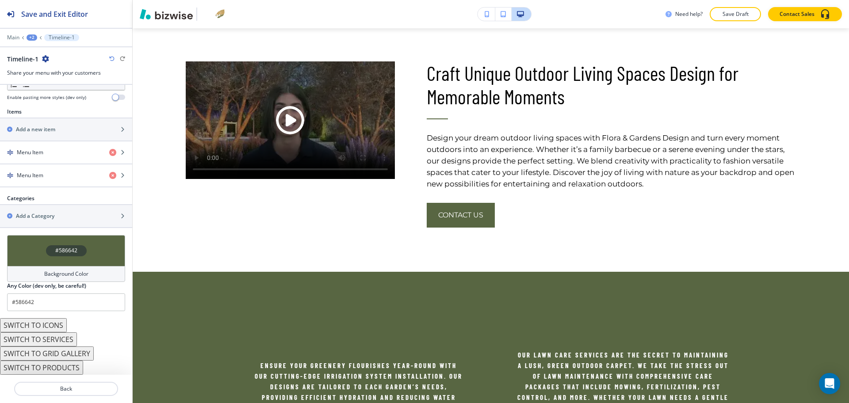
click at [59, 342] on button "SWITCH TO SERVICES" at bounding box center [38, 340] width 77 height 14
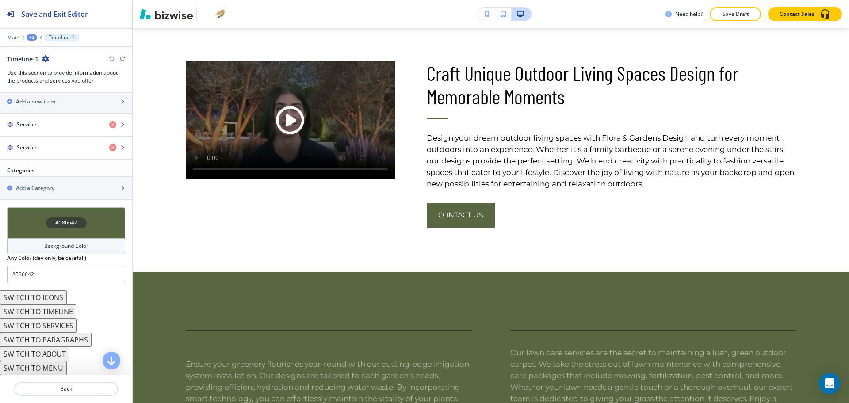
scroll to position [364, 0]
click at [57, 355] on button "SWITCH TO ABOUT" at bounding box center [34, 354] width 69 height 14
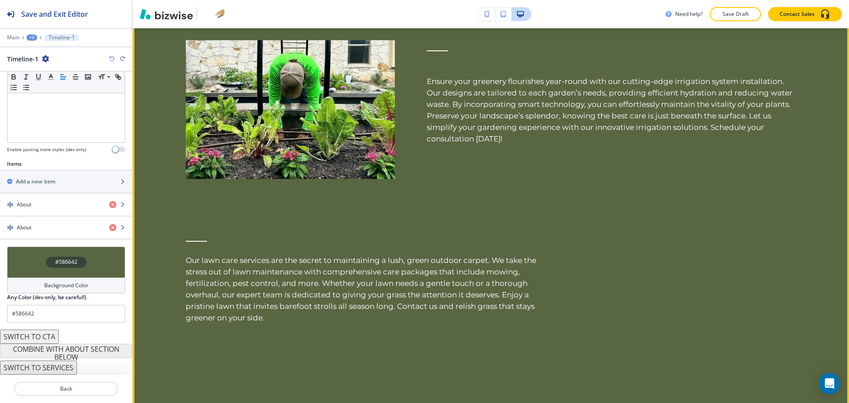
scroll to position [1292, 0]
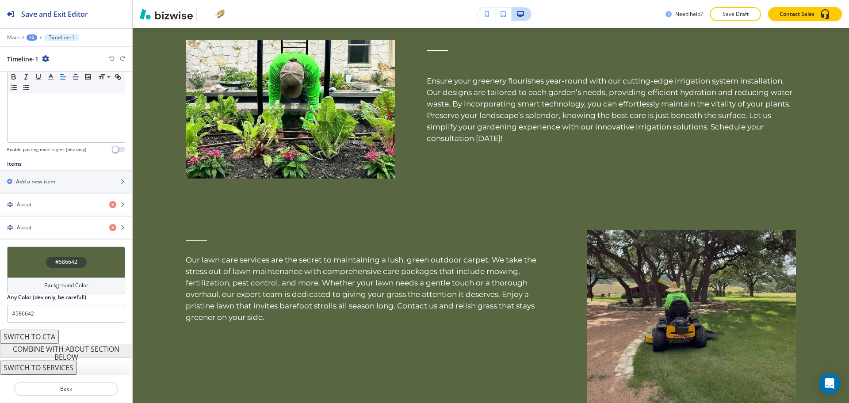
click at [110, 60] on icon "button" at bounding box center [111, 58] width 5 height 5
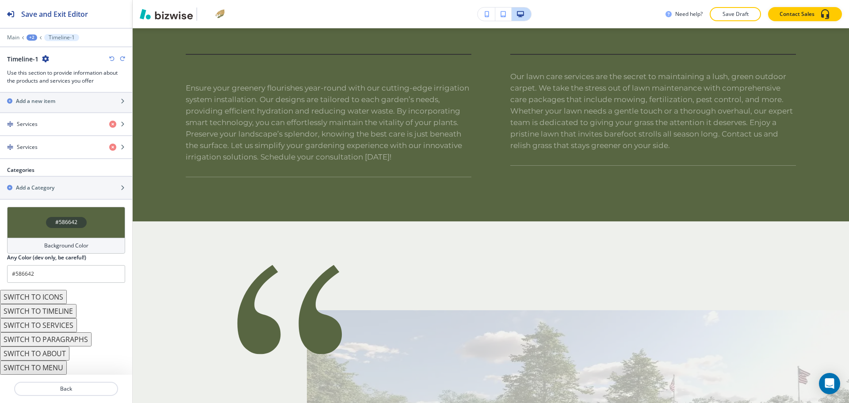
click at [110, 60] on icon "button" at bounding box center [111, 58] width 5 height 5
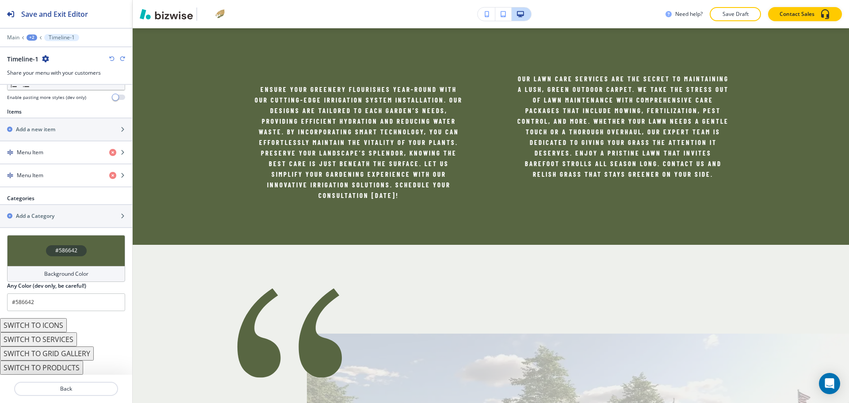
scroll to position [293, 0]
click at [110, 60] on icon "button" at bounding box center [111, 58] width 5 height 5
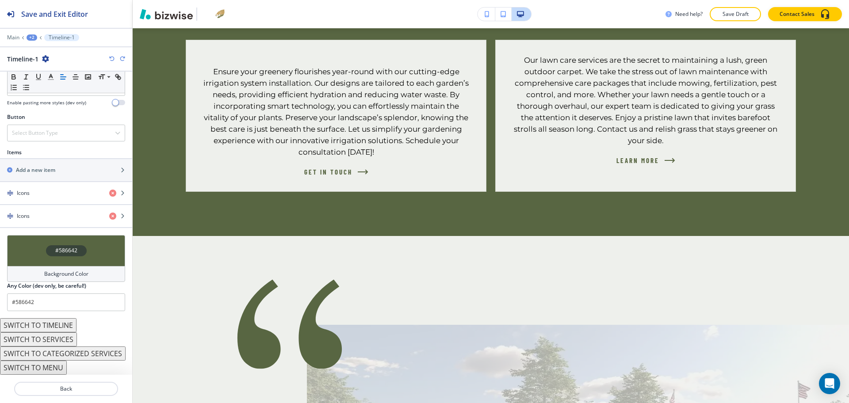
click at [110, 60] on icon "button" at bounding box center [111, 58] width 5 height 5
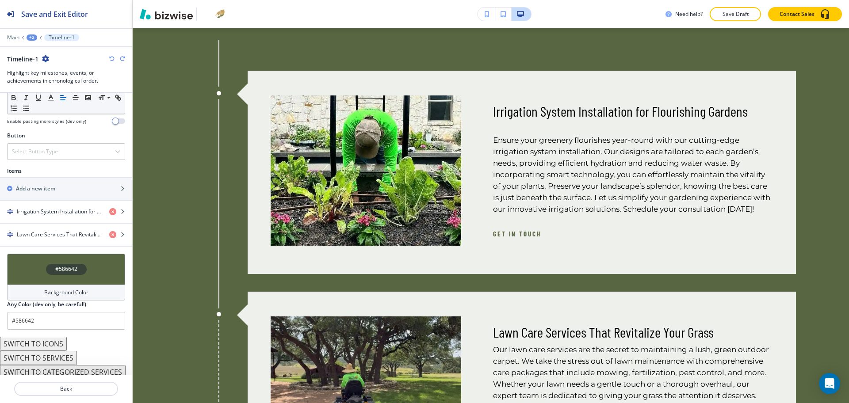
scroll to position [285, 0]
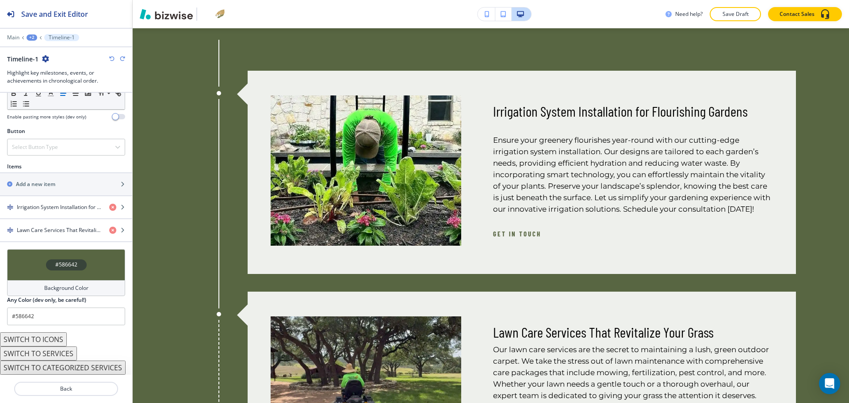
click at [63, 352] on button "SWITCH TO SERVICES" at bounding box center [38, 354] width 77 height 14
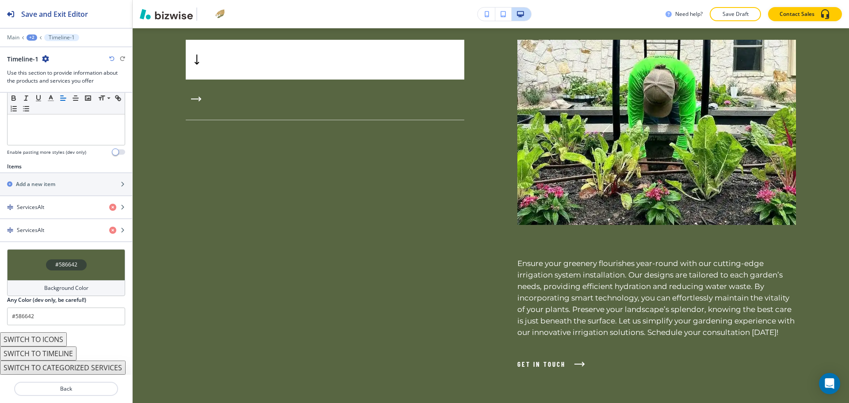
click at [63, 353] on button "SWITCH TO TIMELINE" at bounding box center [38, 354] width 77 height 14
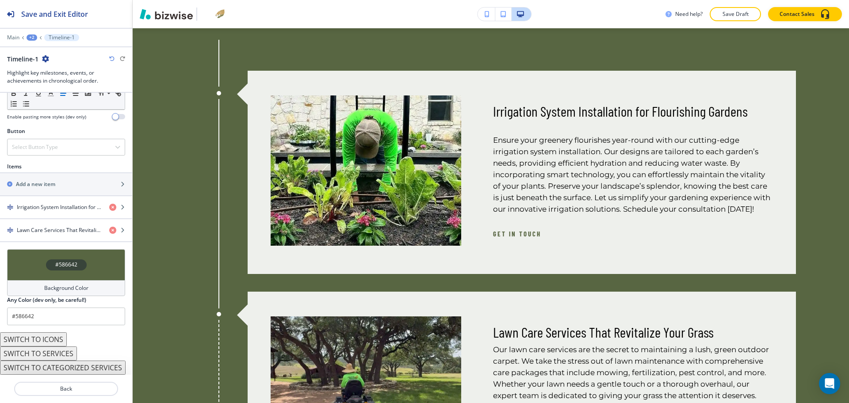
click at [67, 347] on button "SWITCH TO SERVICES" at bounding box center [38, 354] width 77 height 14
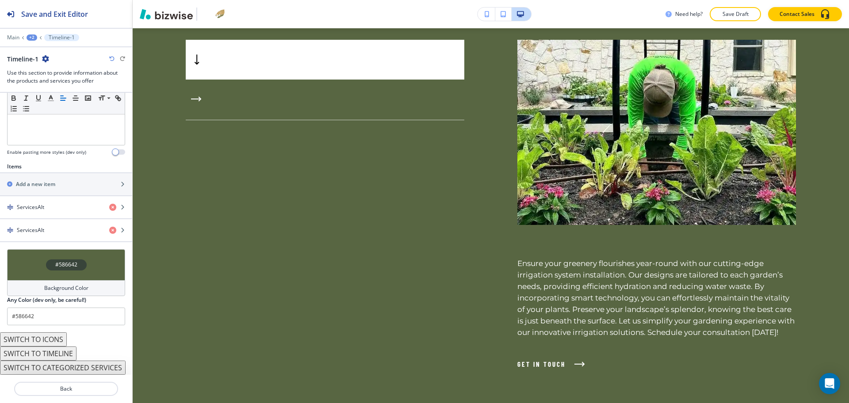
click at [67, 347] on button "SWITCH TO TIMELINE" at bounding box center [38, 354] width 77 height 14
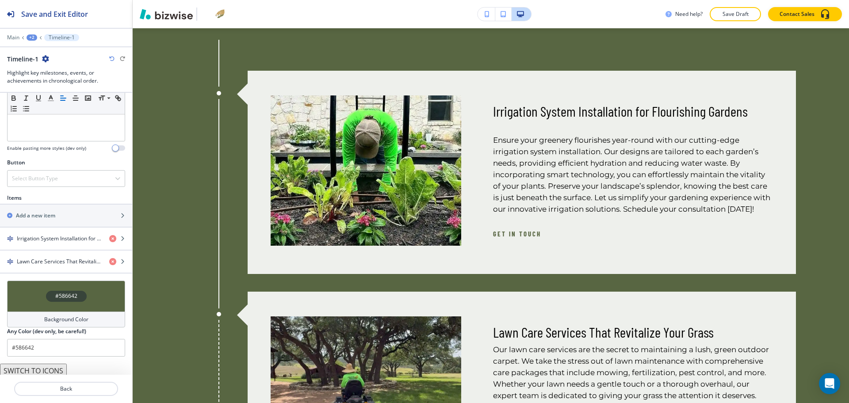
scroll to position [285, 0]
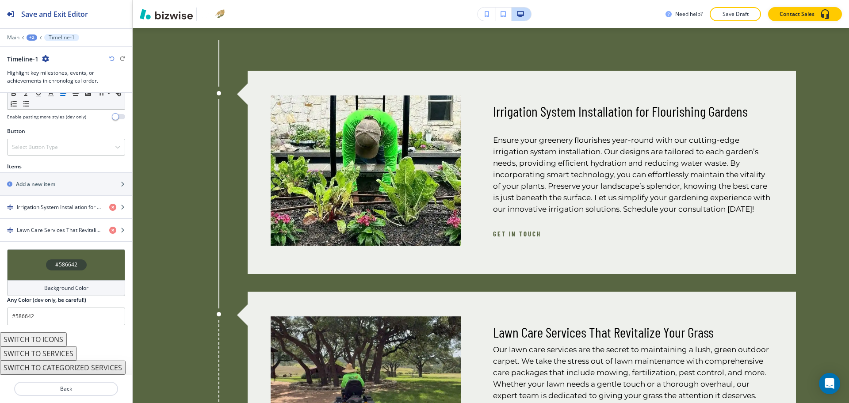
click at [65, 333] on button "SWITCH TO ICONS" at bounding box center [33, 340] width 67 height 14
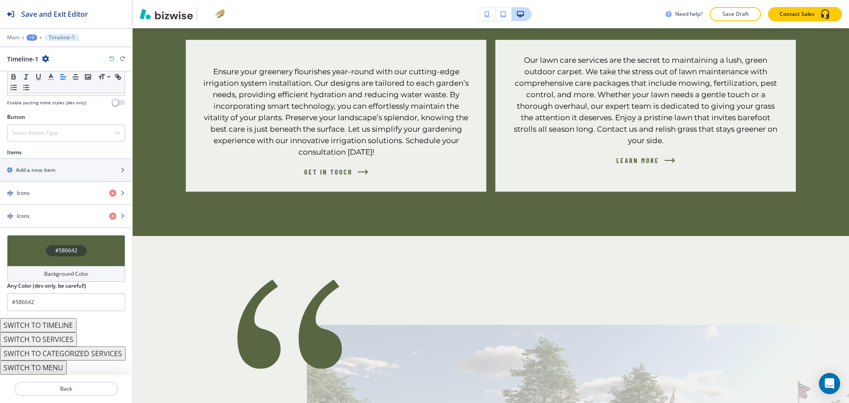
scroll to position [277, 0]
click at [54, 366] on button "SWITCH TO MENU" at bounding box center [33, 368] width 67 height 14
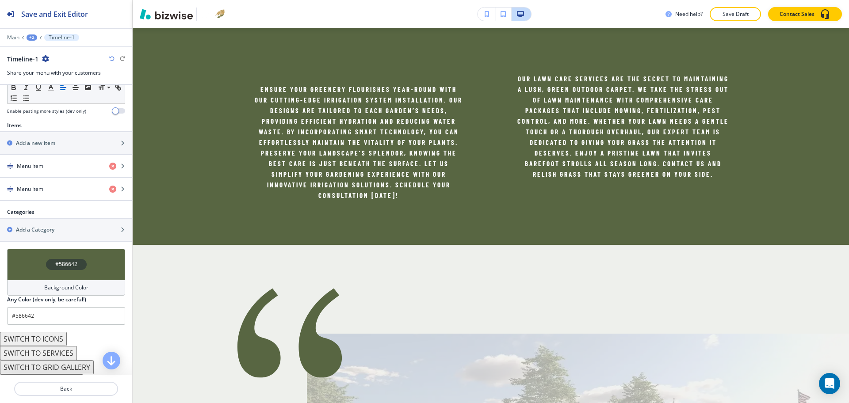
scroll to position [293, 0]
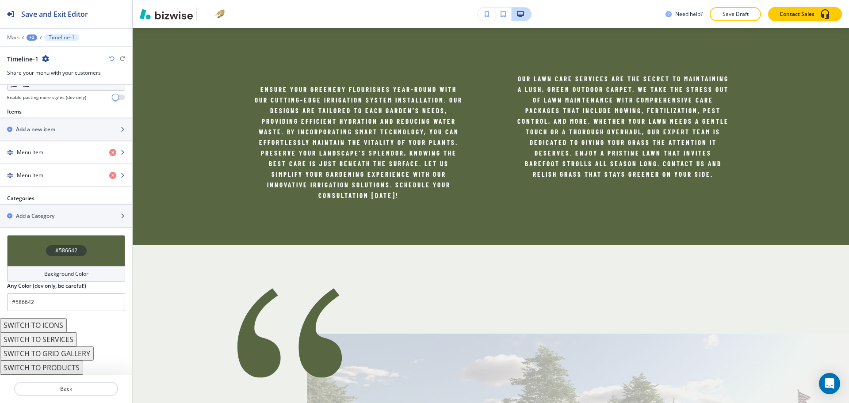
click at [60, 337] on button "SWITCH TO SERVICES" at bounding box center [38, 340] width 77 height 14
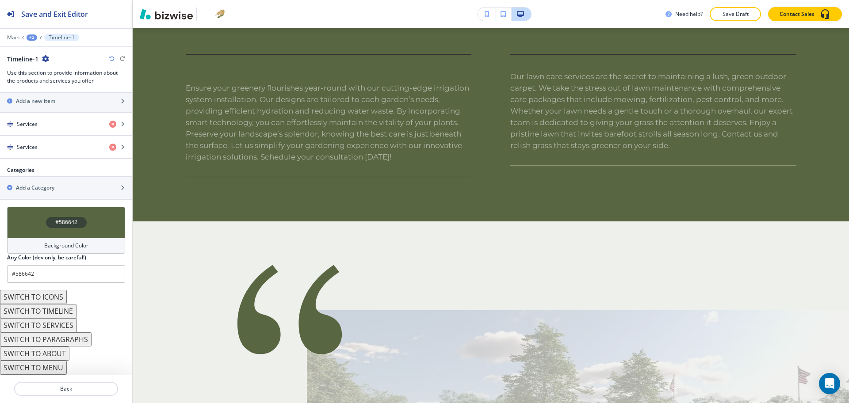
click at [56, 354] on button "SWITCH TO ABOUT" at bounding box center [34, 354] width 69 height 14
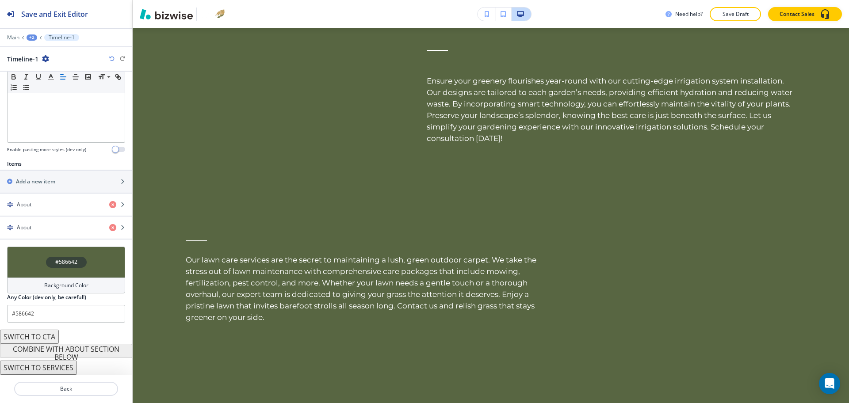
scroll to position [227, 0]
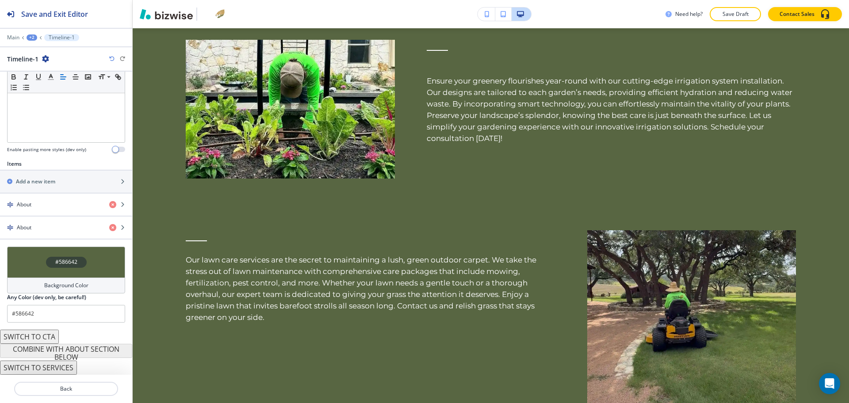
click at [111, 57] on icon "button" at bounding box center [111, 58] width 5 height 5
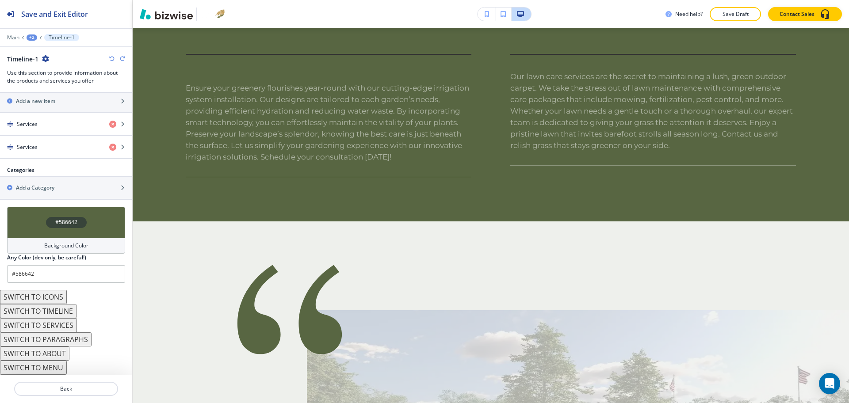
click at [111, 57] on icon "button" at bounding box center [111, 58] width 5 height 5
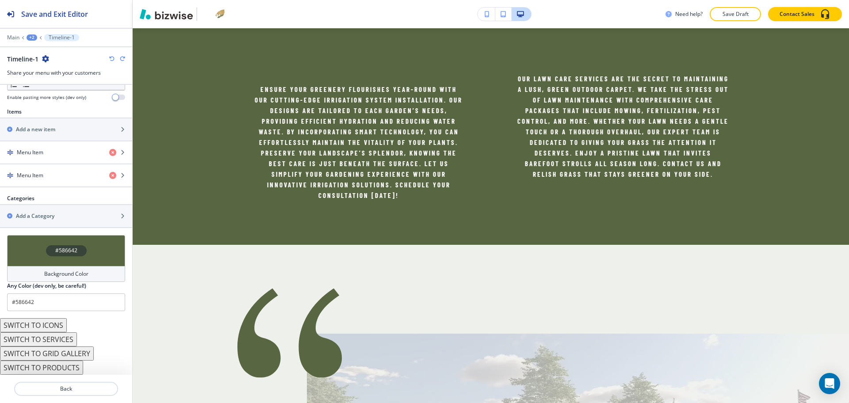
click at [111, 57] on icon "button" at bounding box center [111, 58] width 5 height 5
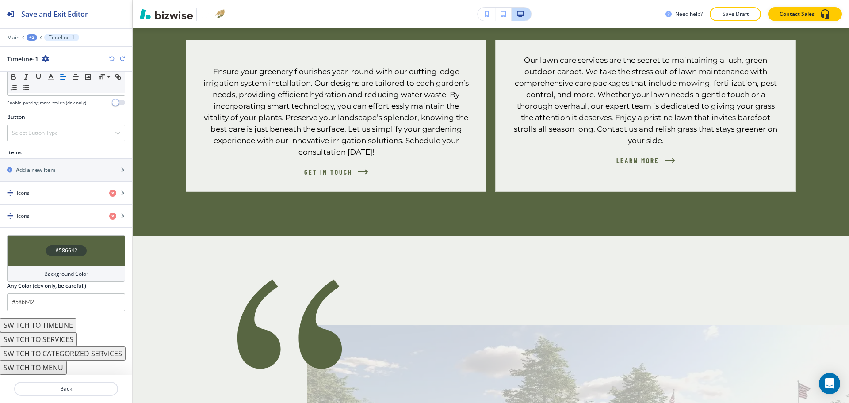
click at [111, 57] on icon "button" at bounding box center [111, 58] width 5 height 5
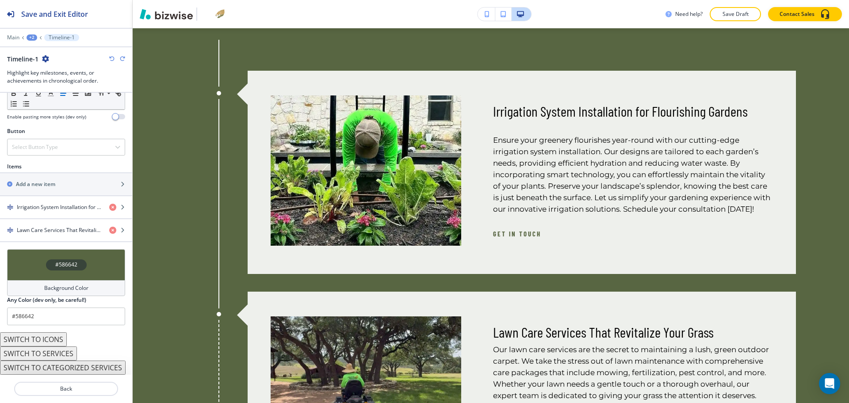
click at [57, 349] on button "SWITCH TO SERVICES" at bounding box center [38, 354] width 77 height 14
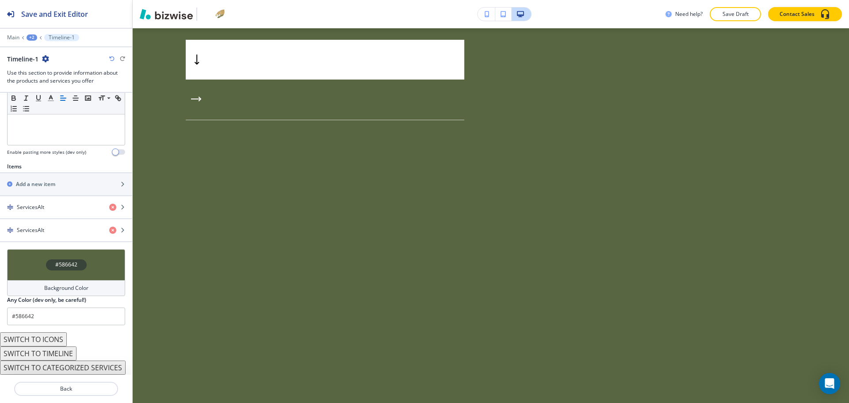
scroll to position [250, 0]
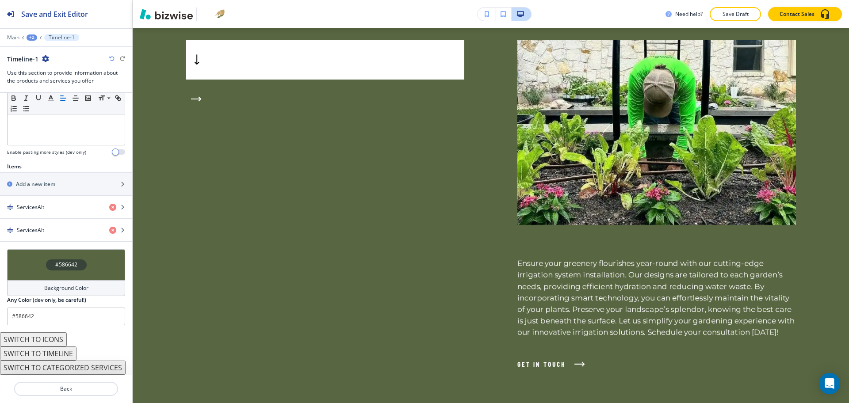
click at [59, 351] on button "SWITCH TO TIMELINE" at bounding box center [38, 354] width 77 height 14
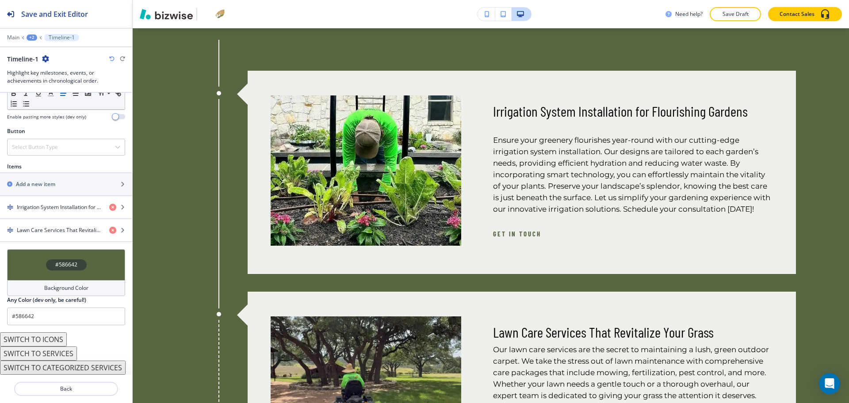
click at [59, 351] on button "SWITCH TO SERVICES" at bounding box center [38, 354] width 77 height 14
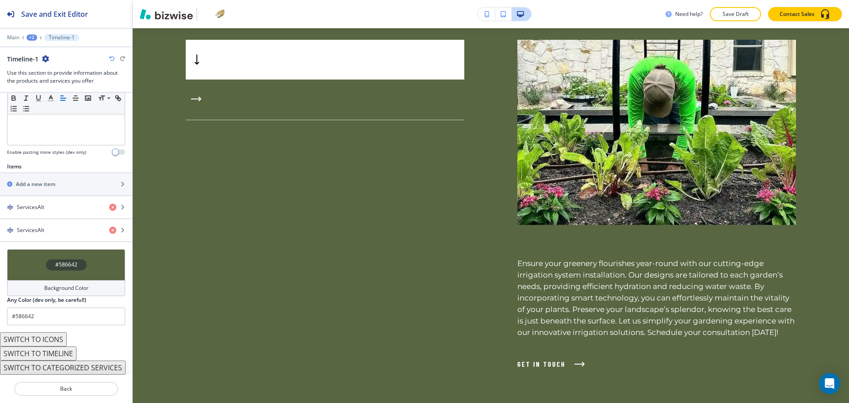
click at [52, 338] on button "SWITCH TO ICONS" at bounding box center [33, 340] width 67 height 14
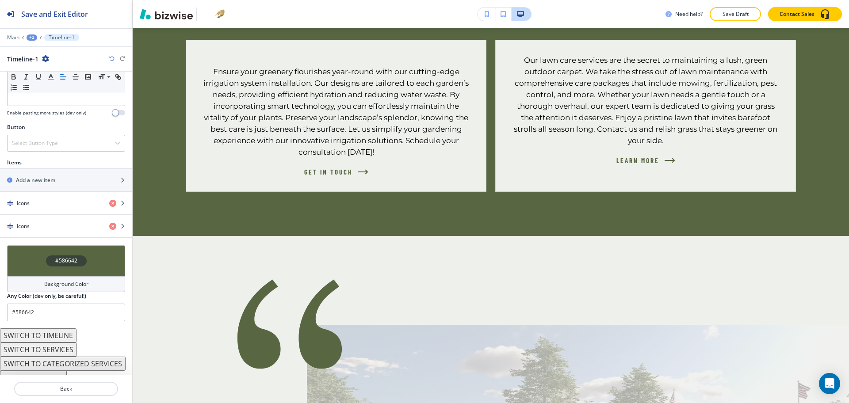
scroll to position [277, 0]
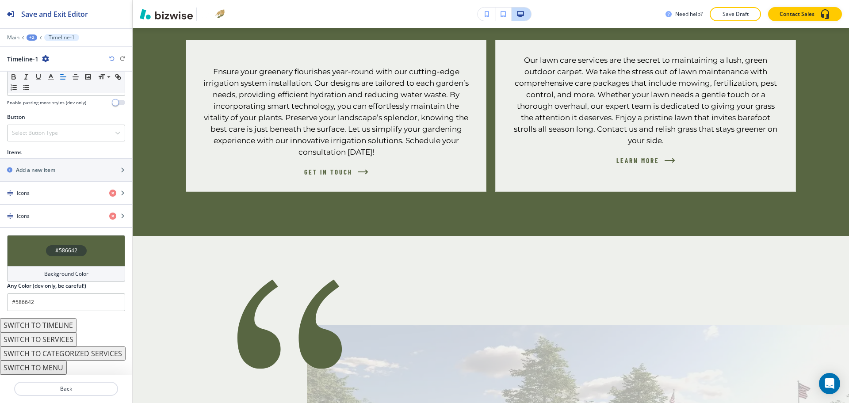
click at [56, 369] on button "SWITCH TO MENU" at bounding box center [33, 368] width 67 height 14
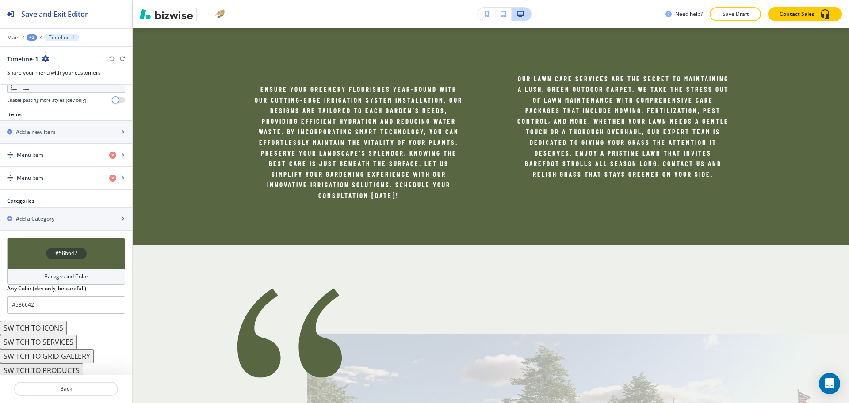
scroll to position [293, 0]
click at [64, 344] on button "SWITCH TO SERVICES" at bounding box center [38, 340] width 77 height 14
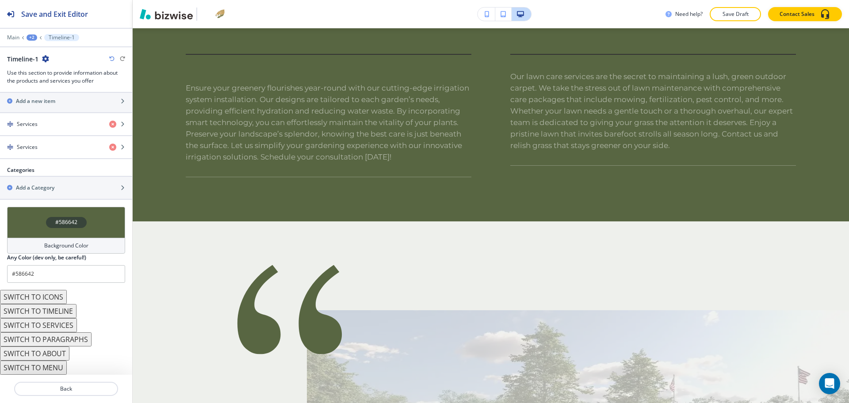
click at [58, 353] on button "SWITCH TO ABOUT" at bounding box center [34, 354] width 69 height 14
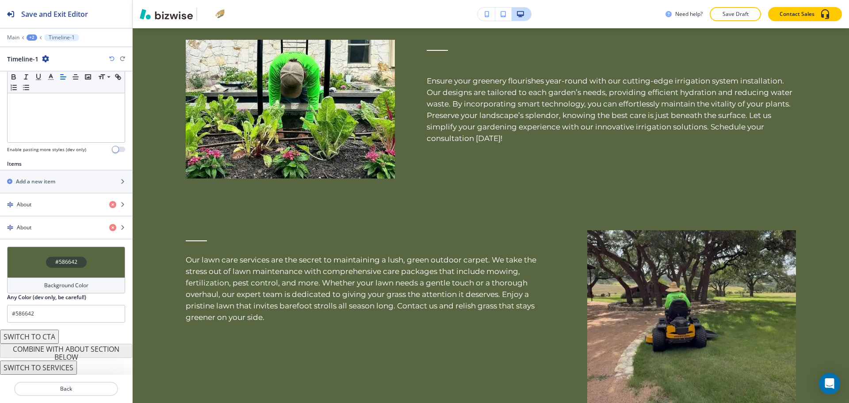
click at [111, 58] on icon "button" at bounding box center [111, 58] width 5 height 5
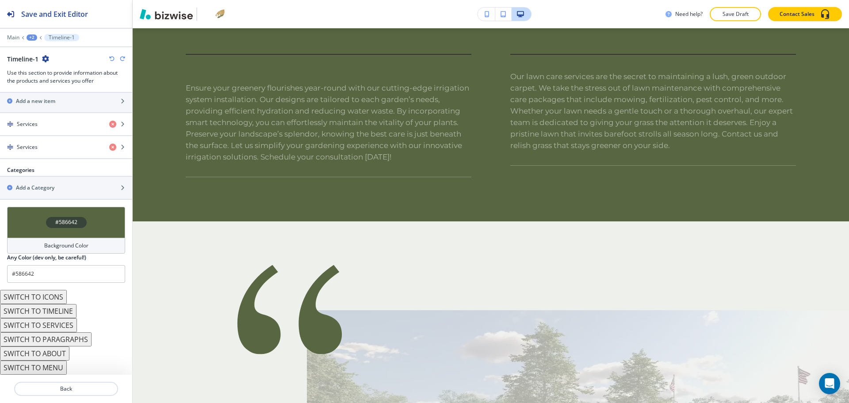
click at [111, 58] on icon "button" at bounding box center [111, 58] width 5 height 5
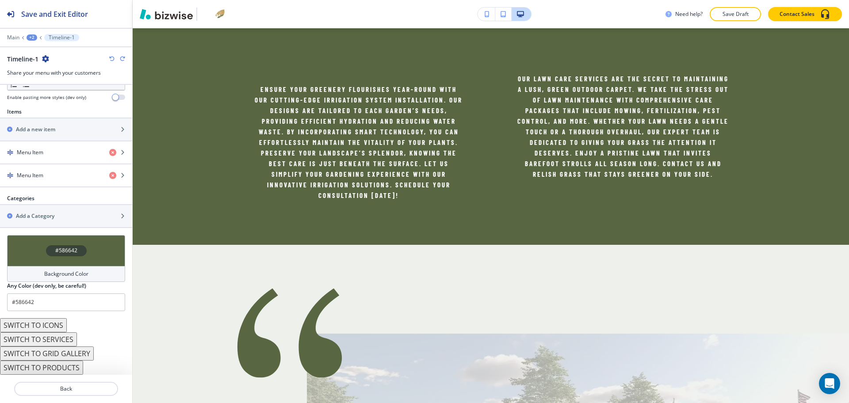
click at [111, 58] on icon "button" at bounding box center [111, 58] width 5 height 5
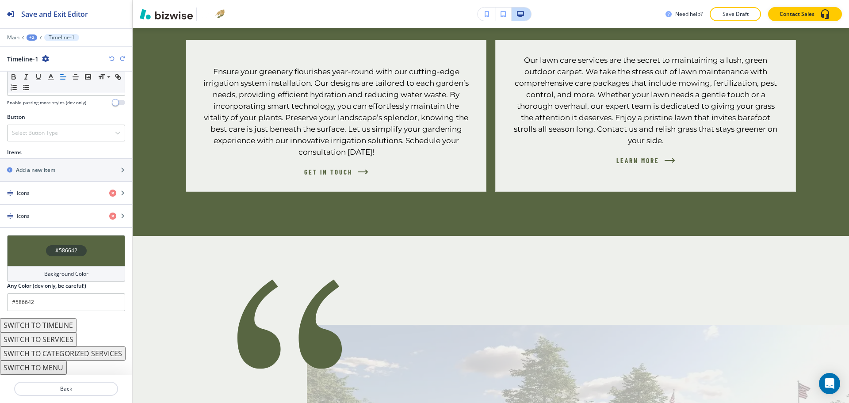
click at [111, 58] on icon "button" at bounding box center [111, 58] width 5 height 5
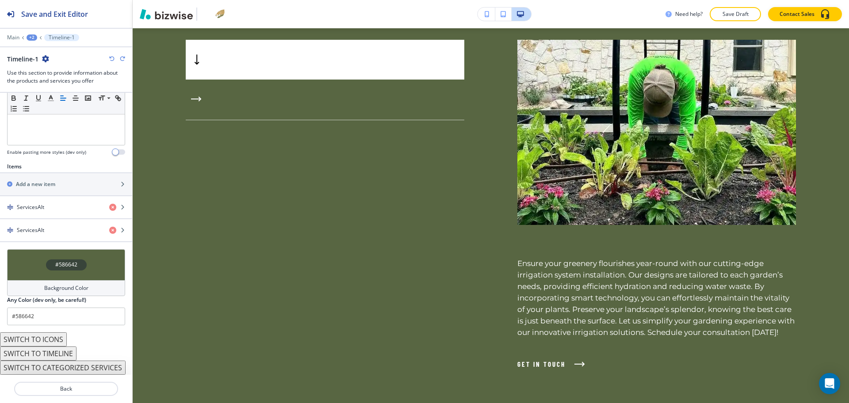
click at [111, 58] on icon "button" at bounding box center [111, 58] width 5 height 5
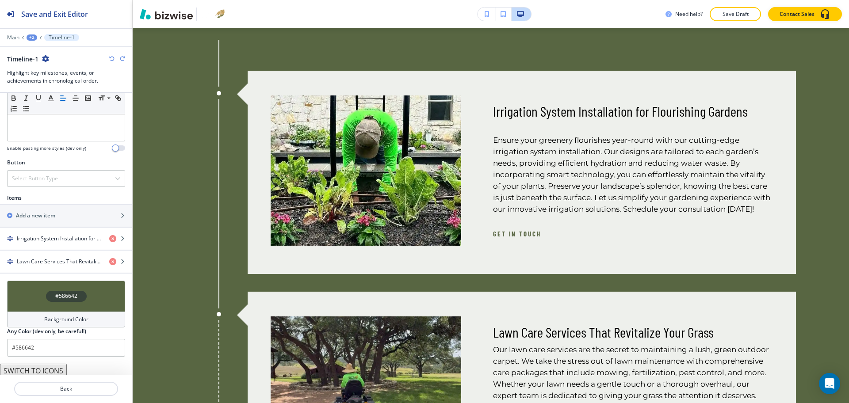
scroll to position [285, 0]
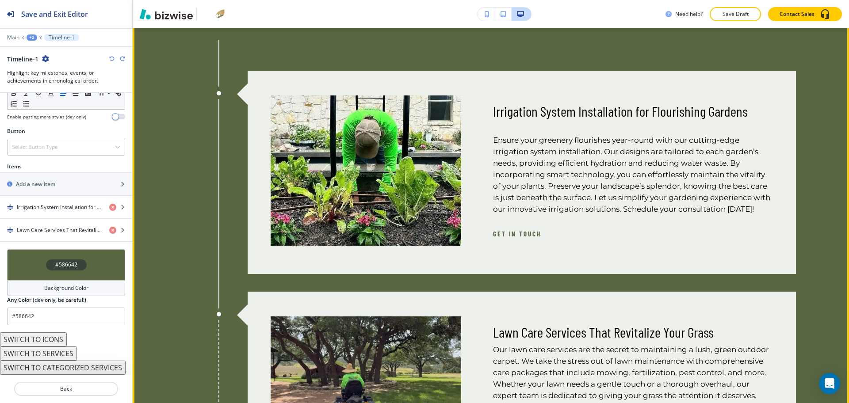
click at [528, 109] on p "Irrigation System Installation for Flourishing Gardens" at bounding box center [633, 111] width 280 height 17
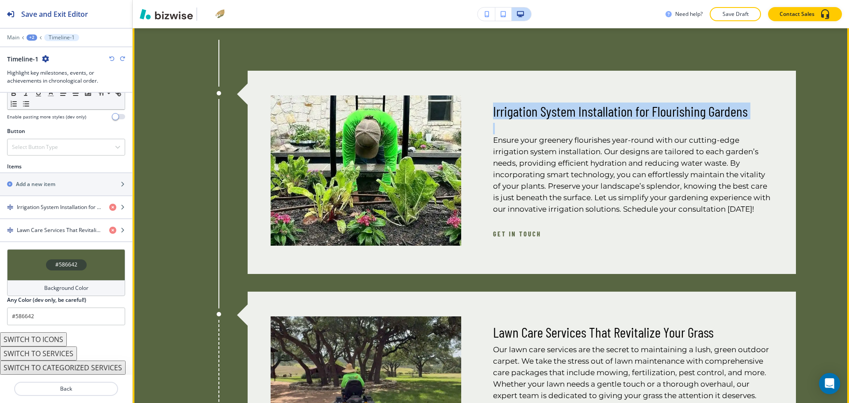
click at [528, 109] on p "Irrigation System Installation for Flourishing Gardens" at bounding box center [633, 111] width 280 height 17
copy p "Irrigation System Installation for Flourishing Gardens"
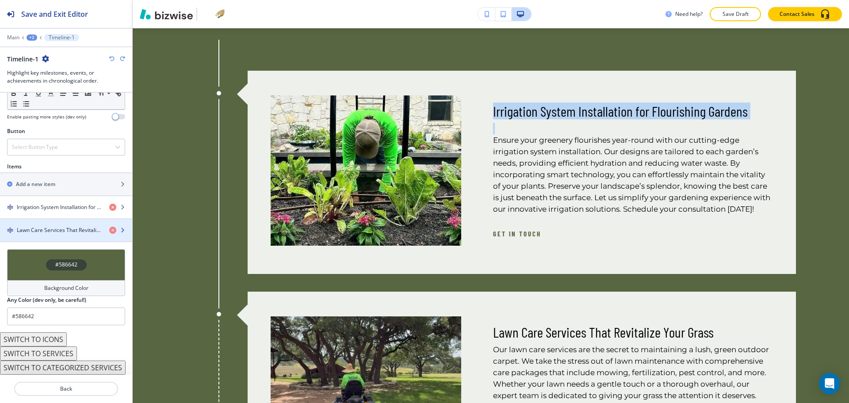
click at [65, 226] on h4 "Lawn Care Services That Revitalize Your Grass" at bounding box center [59, 230] width 85 height 8
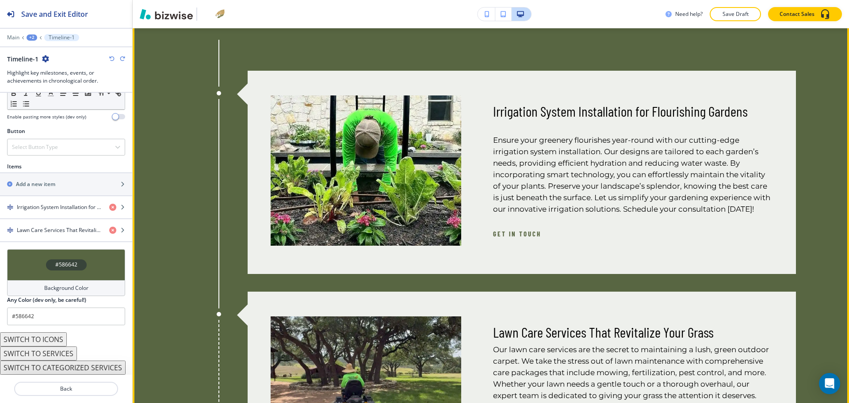
click at [548, 340] on p "Lawn Care Services That Revitalize Your Grass" at bounding box center [633, 332] width 280 height 17
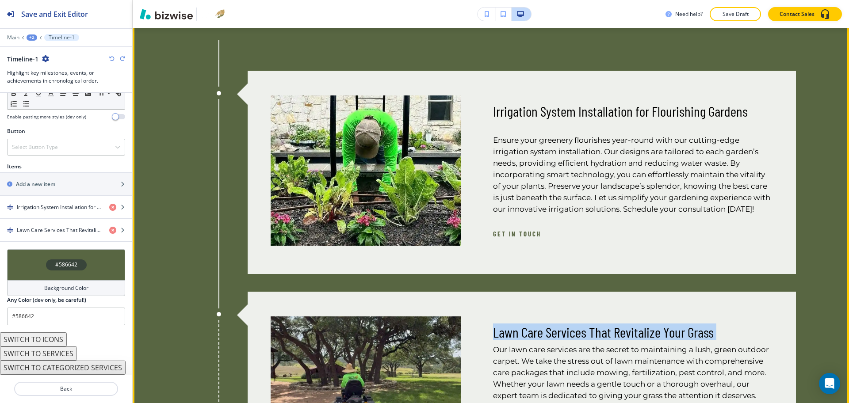
click at [548, 340] on p "Lawn Care Services That Revitalize Your Grass" at bounding box center [633, 332] width 280 height 17
copy p "Lawn Care Services That Revitalize Your Grass"
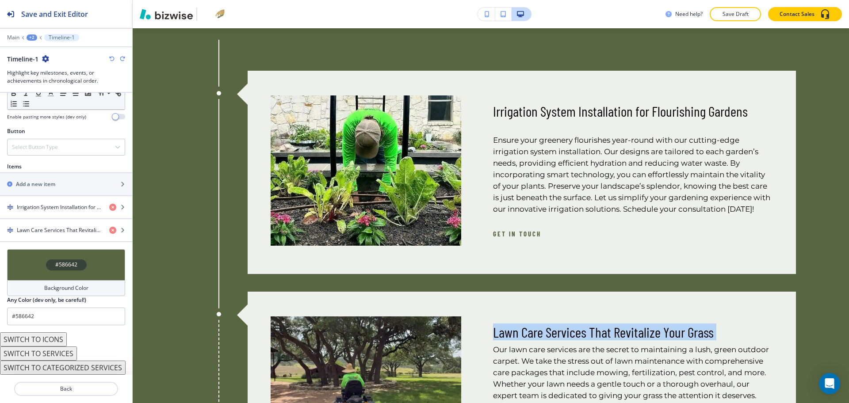
click at [50, 349] on button "SWITCH TO SERVICES" at bounding box center [38, 354] width 77 height 14
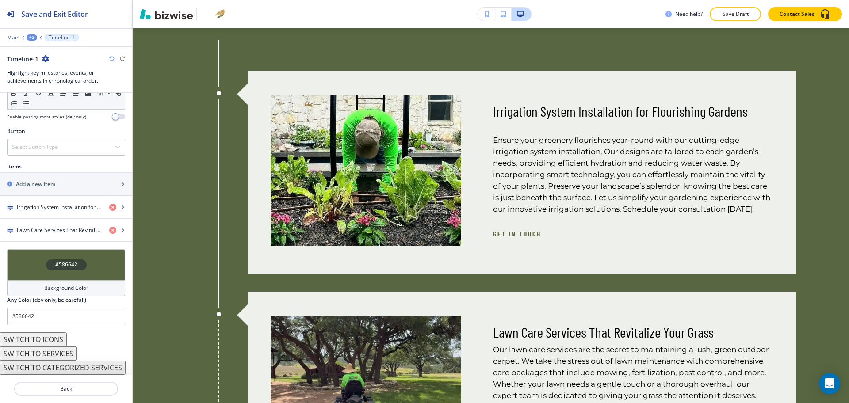
scroll to position [250, 0]
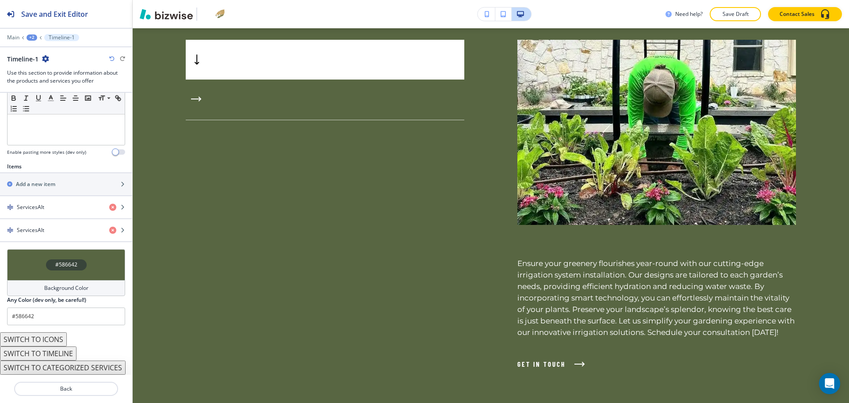
click at [45, 335] on button "SWITCH TO ICONS" at bounding box center [33, 340] width 67 height 14
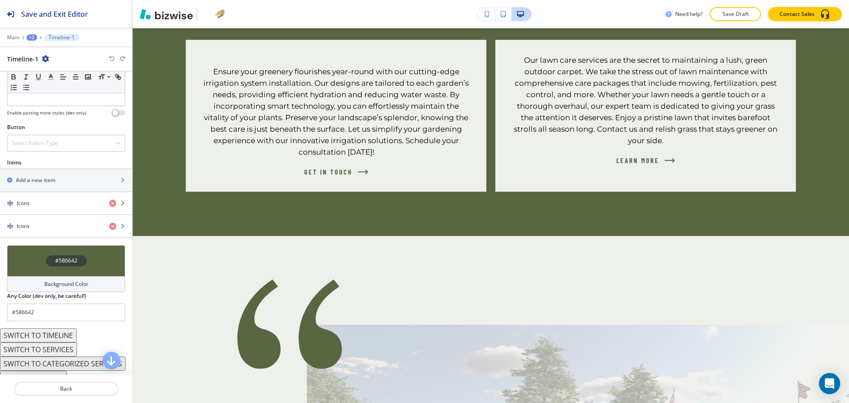
scroll to position [277, 0]
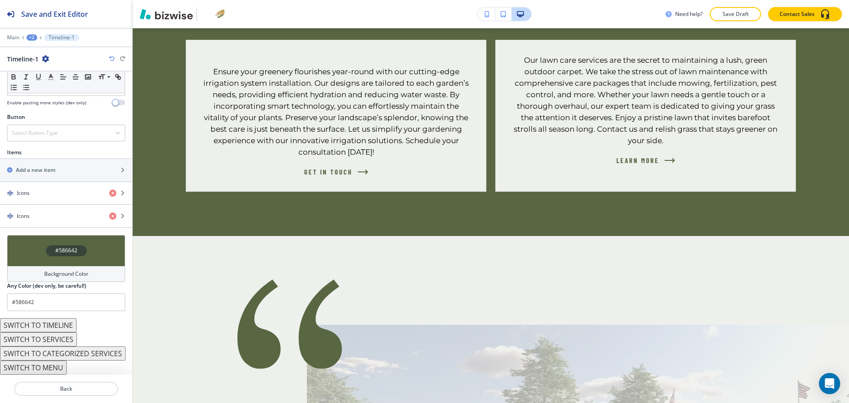
click at [55, 367] on button "SWITCH TO MENU" at bounding box center [33, 368] width 67 height 14
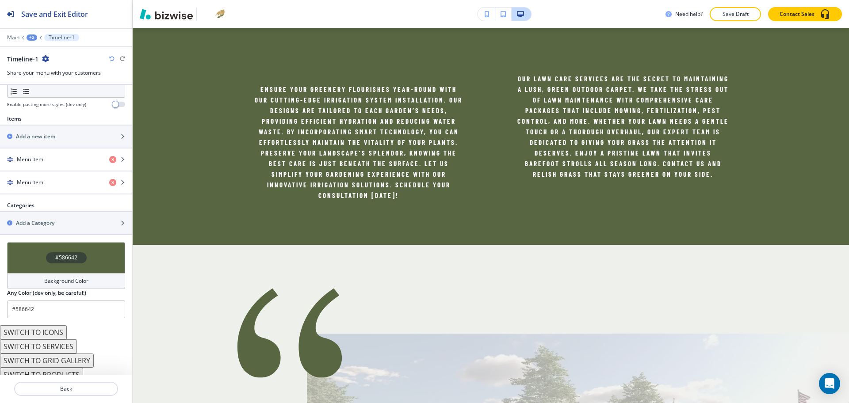
scroll to position [293, 0]
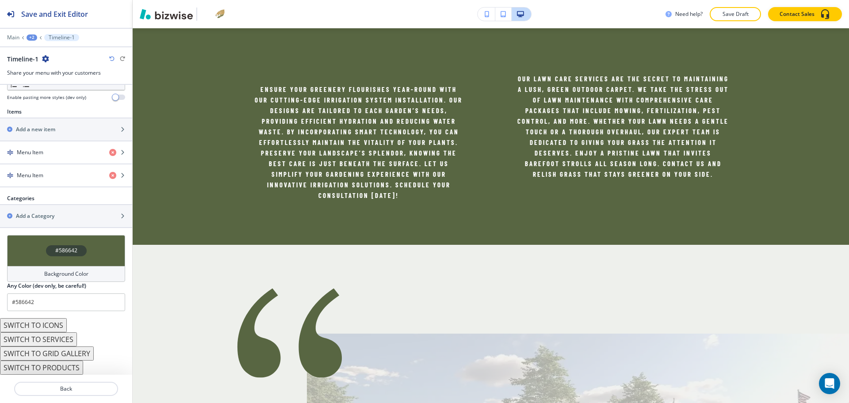
click at [57, 337] on button "SWITCH TO SERVICES" at bounding box center [38, 340] width 77 height 14
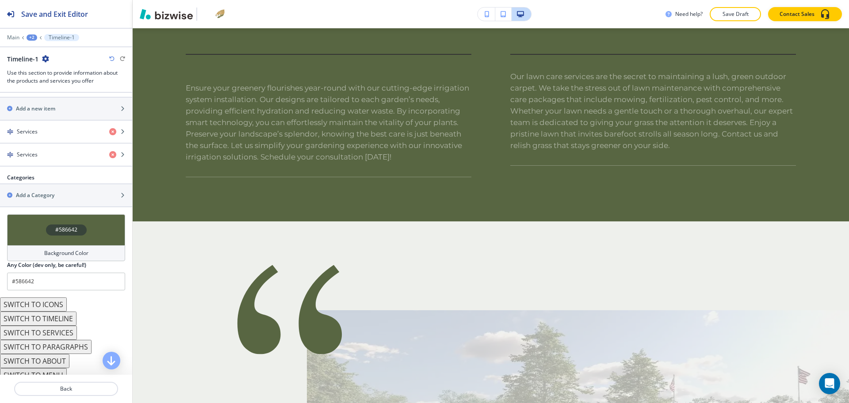
scroll to position [364, 0]
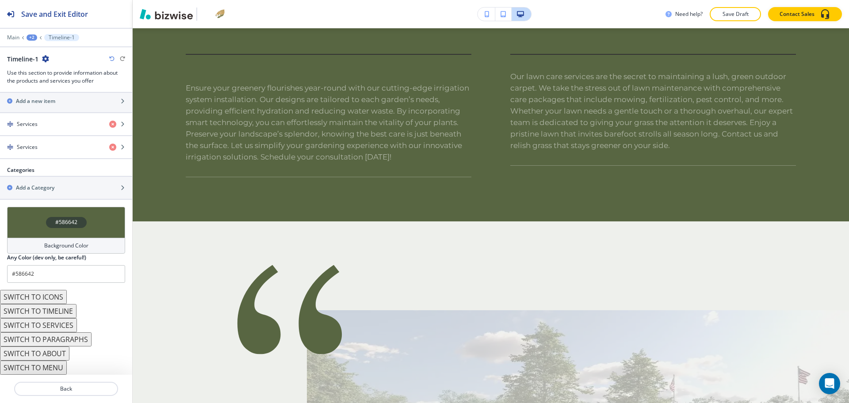
click at [54, 356] on button "SWITCH TO ABOUT" at bounding box center [34, 354] width 69 height 14
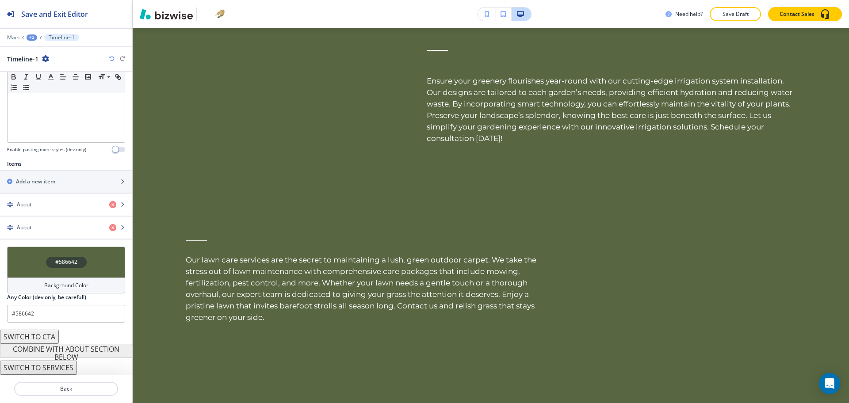
scroll to position [227, 0]
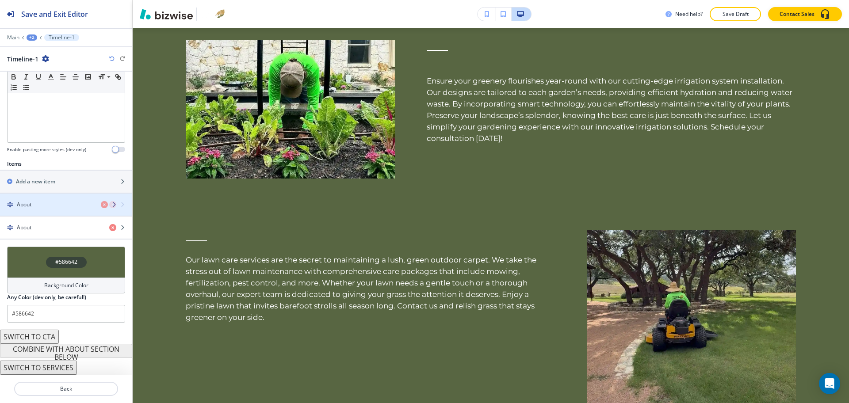
click at [46, 203] on div "About" at bounding box center [51, 205] width 102 height 8
click at [52, 205] on div "About" at bounding box center [51, 205] width 102 height 8
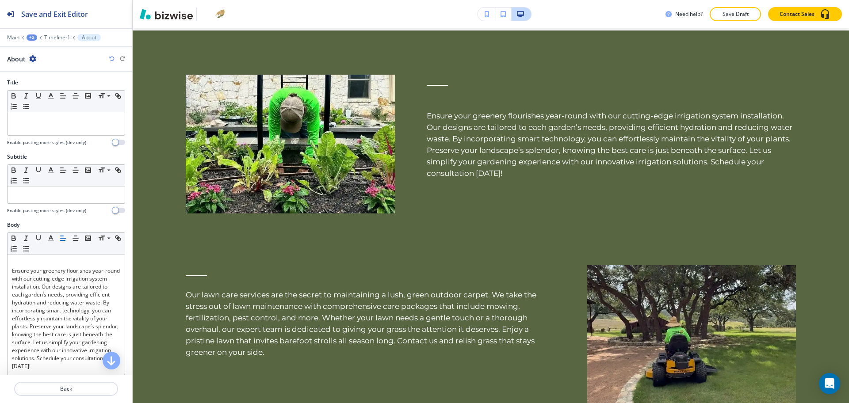
scroll to position [1256, 0]
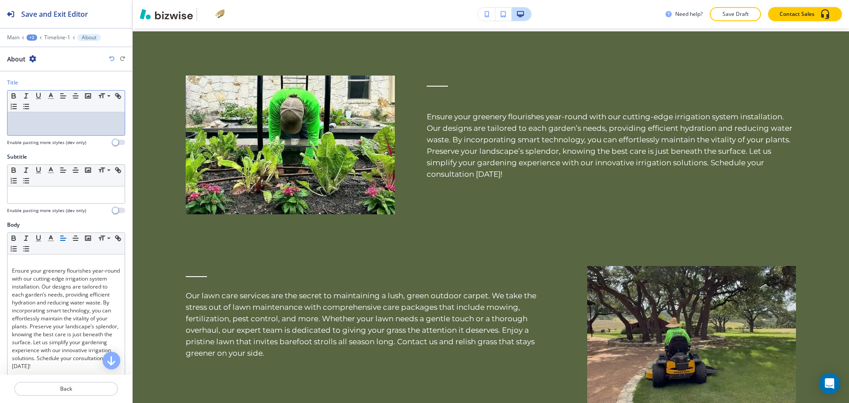
click at [68, 130] on div at bounding box center [66, 123] width 117 height 23
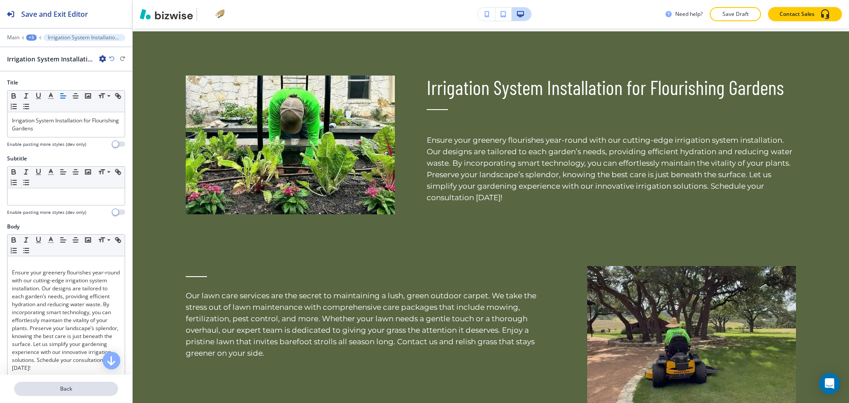
click at [60, 392] on p "Back" at bounding box center [66, 389] width 102 height 8
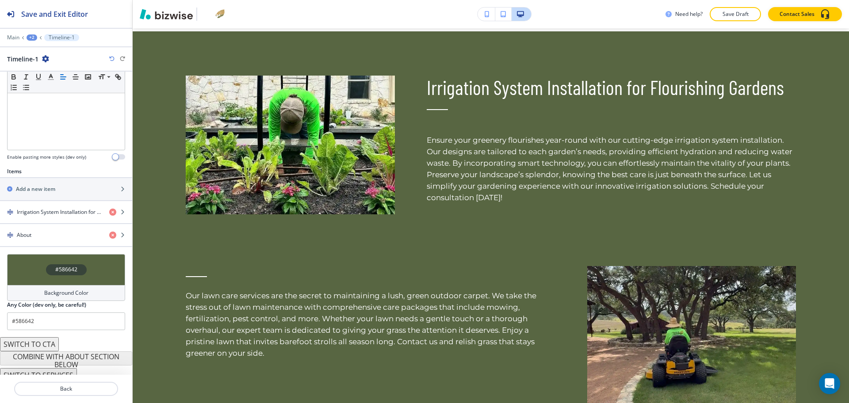
scroll to position [227, 0]
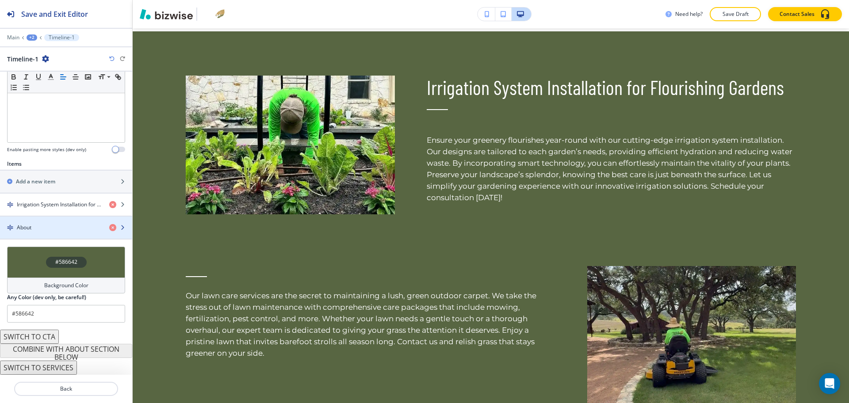
click at [31, 234] on div "button" at bounding box center [66, 235] width 132 height 7
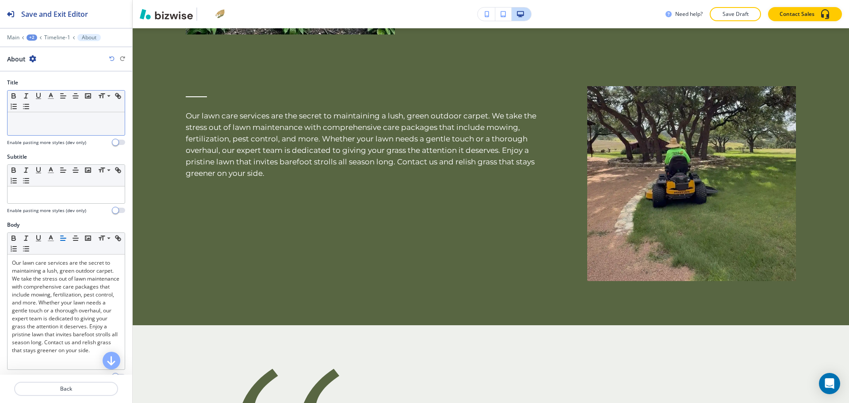
scroll to position [1445, 0]
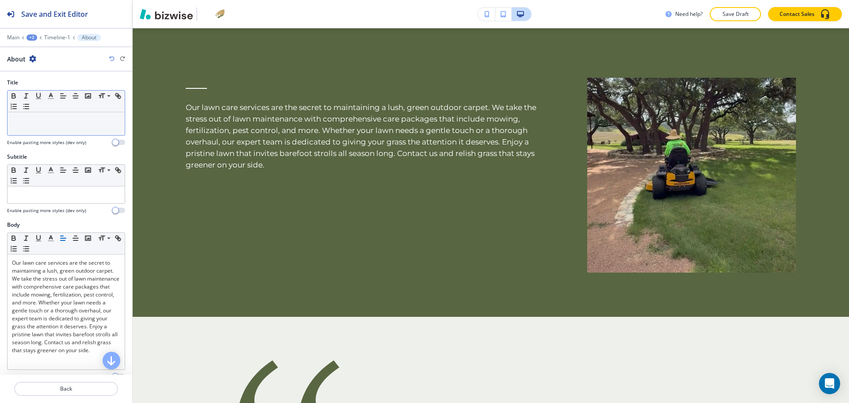
click at [82, 122] on p at bounding box center [66, 121] width 108 height 8
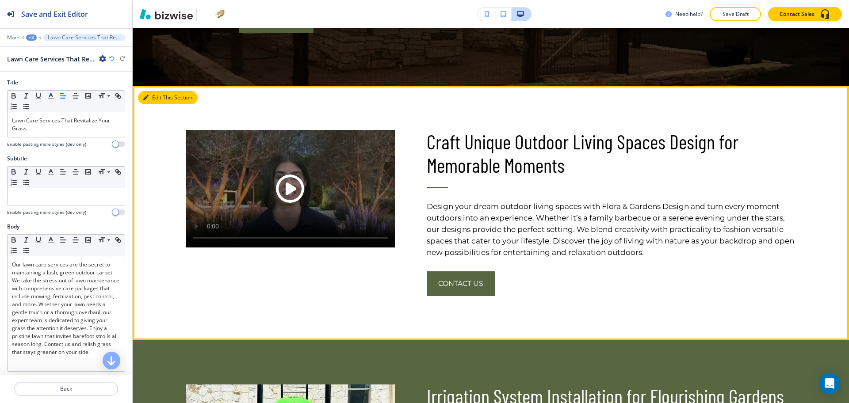
click at [157, 95] on button "Edit This Section" at bounding box center [168, 97] width 60 height 13
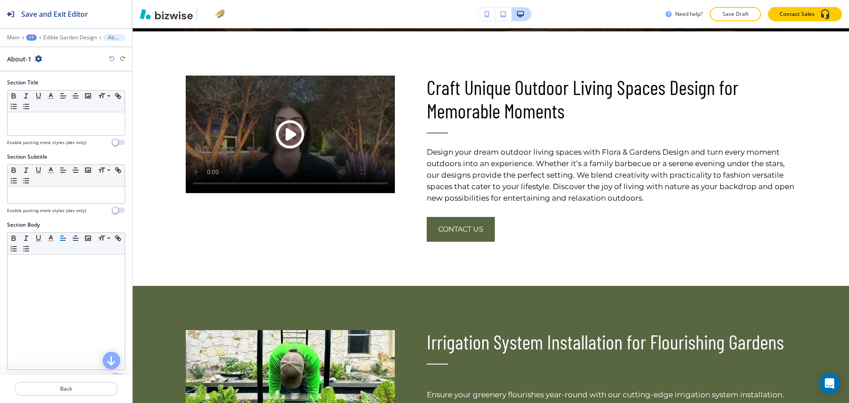
scroll to position [204, 0]
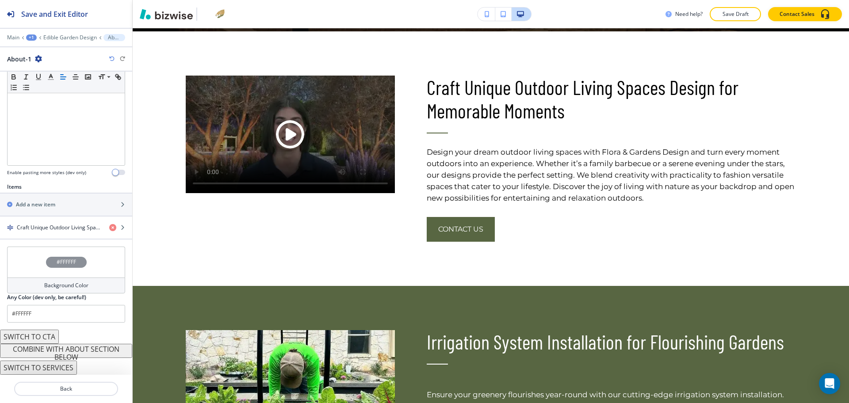
click at [82, 351] on button "COMBINE WITH ABOUT SECTION BELOW" at bounding box center [66, 351] width 132 height 14
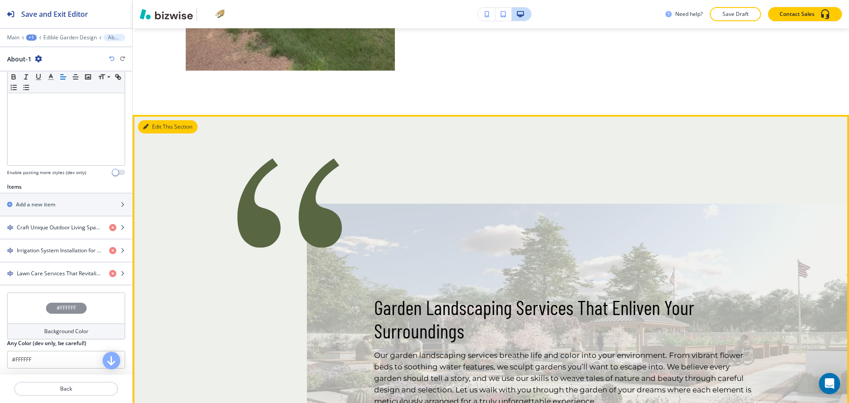
click at [159, 120] on button "Edit This Section" at bounding box center [168, 126] width 60 height 13
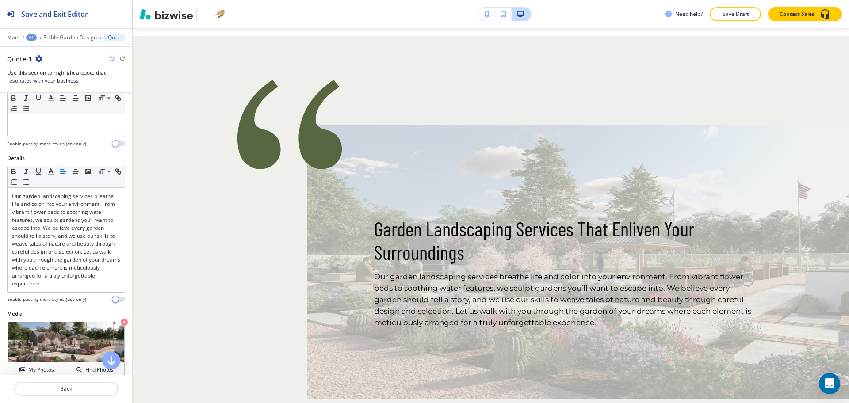
scroll to position [282, 0]
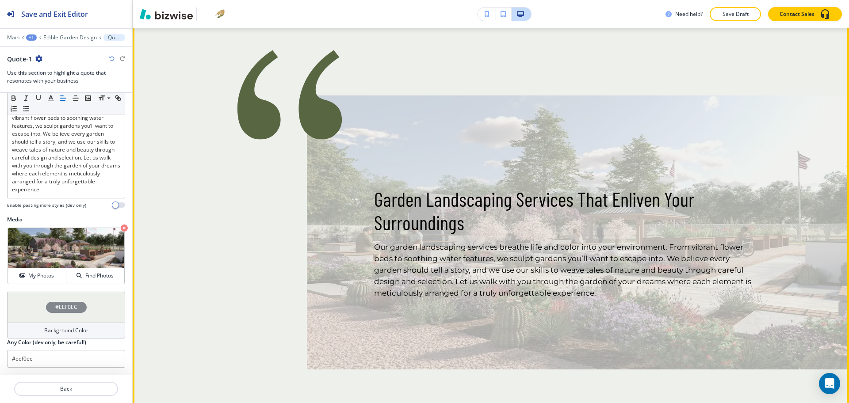
click at [344, 284] on img at bounding box center [578, 233] width 542 height 274
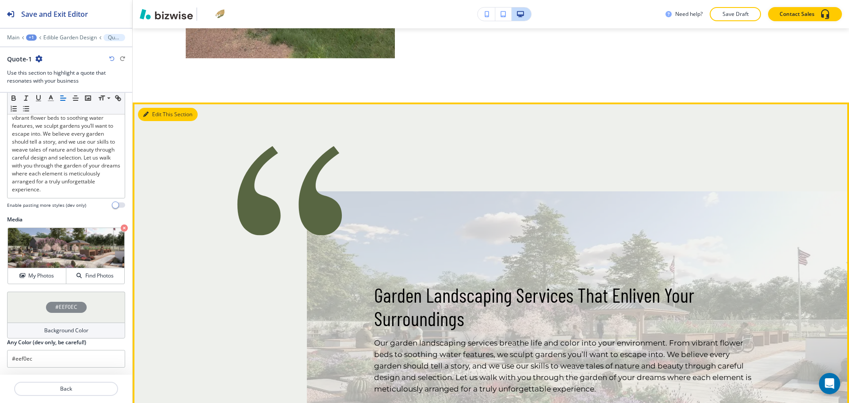
click at [147, 112] on icon "button" at bounding box center [145, 114] width 5 height 5
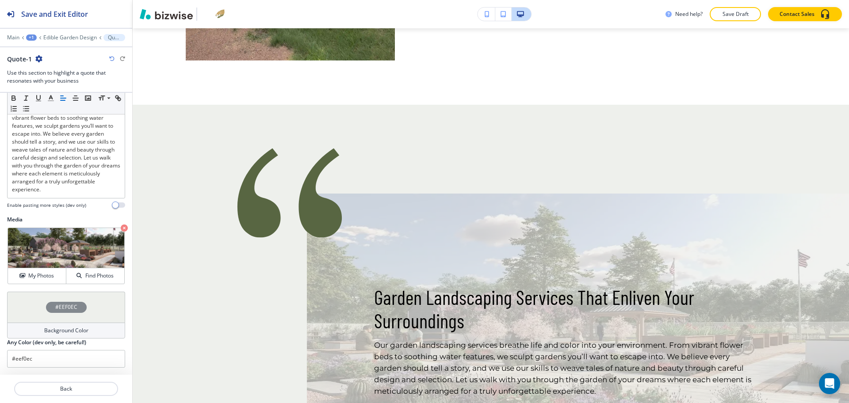
scroll to position [1619, 0]
click at [69, 328] on h4 "Background Color" at bounding box center [66, 331] width 44 height 8
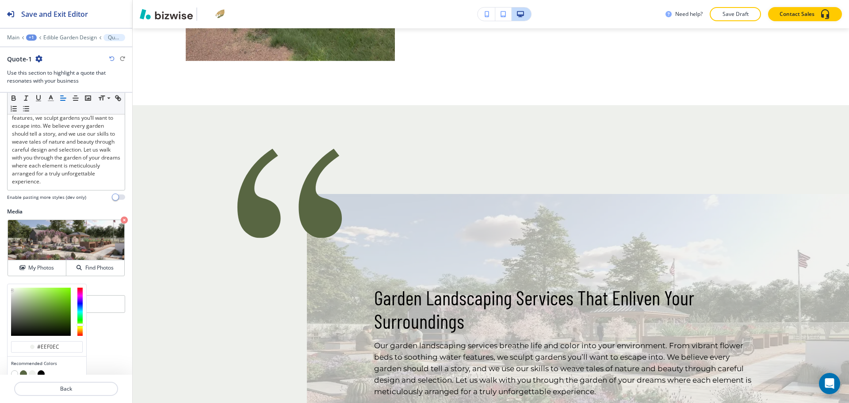
scroll to position [325, 0]
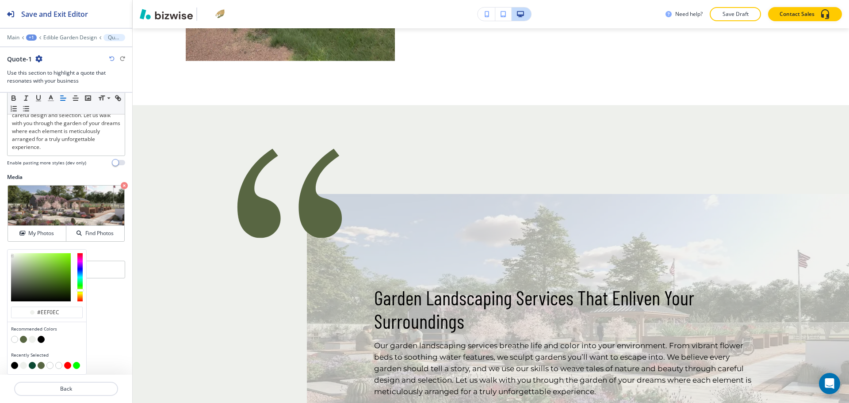
click at [34, 366] on button "button" at bounding box center [32, 365] width 7 height 7
type input "#0b4832"
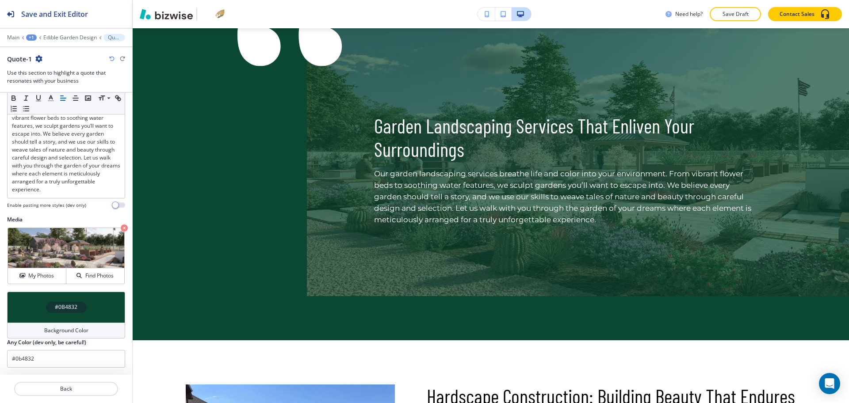
scroll to position [1679, 0]
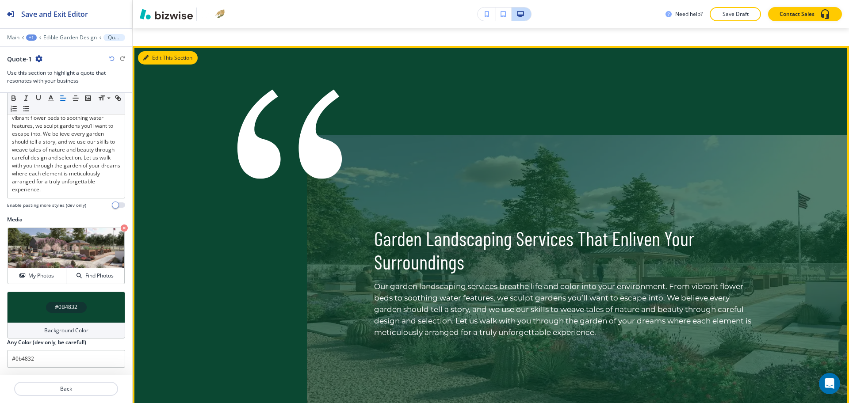
click at [156, 53] on button "Edit This Section" at bounding box center [168, 57] width 60 height 13
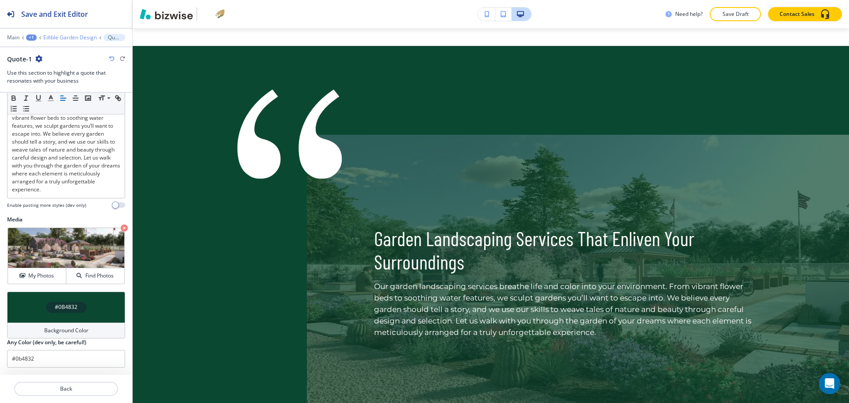
click at [68, 40] on p "Edible Garden Design" at bounding box center [70, 38] width 54 height 6
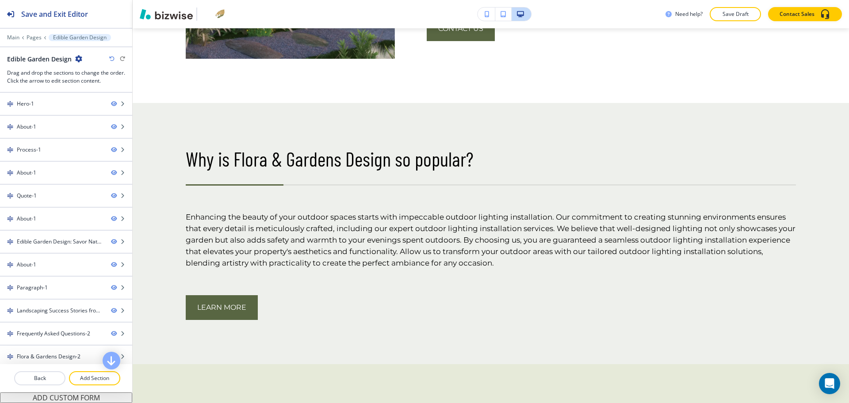
scroll to position [2897, 0]
